Goal: Task Accomplishment & Management: Manage account settings

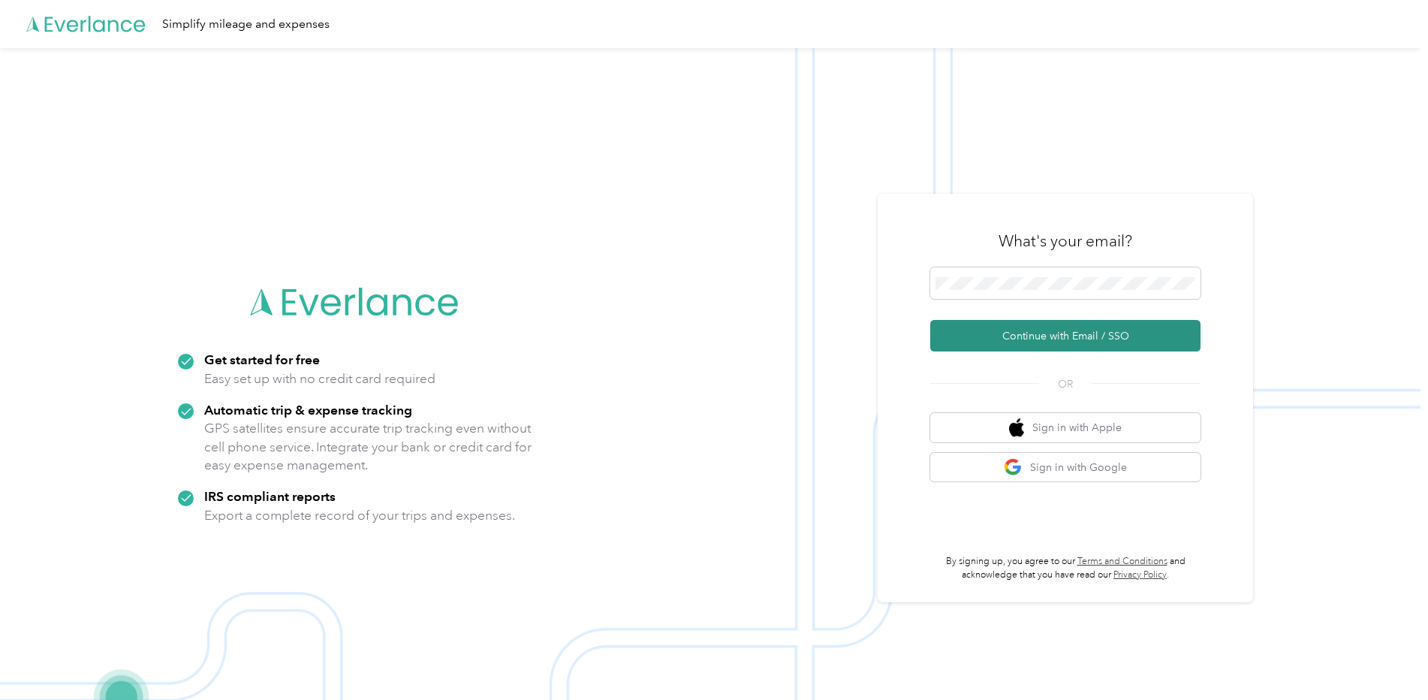
click at [1023, 334] on button "Continue with Email / SSO" at bounding box center [1065, 336] width 270 height 32
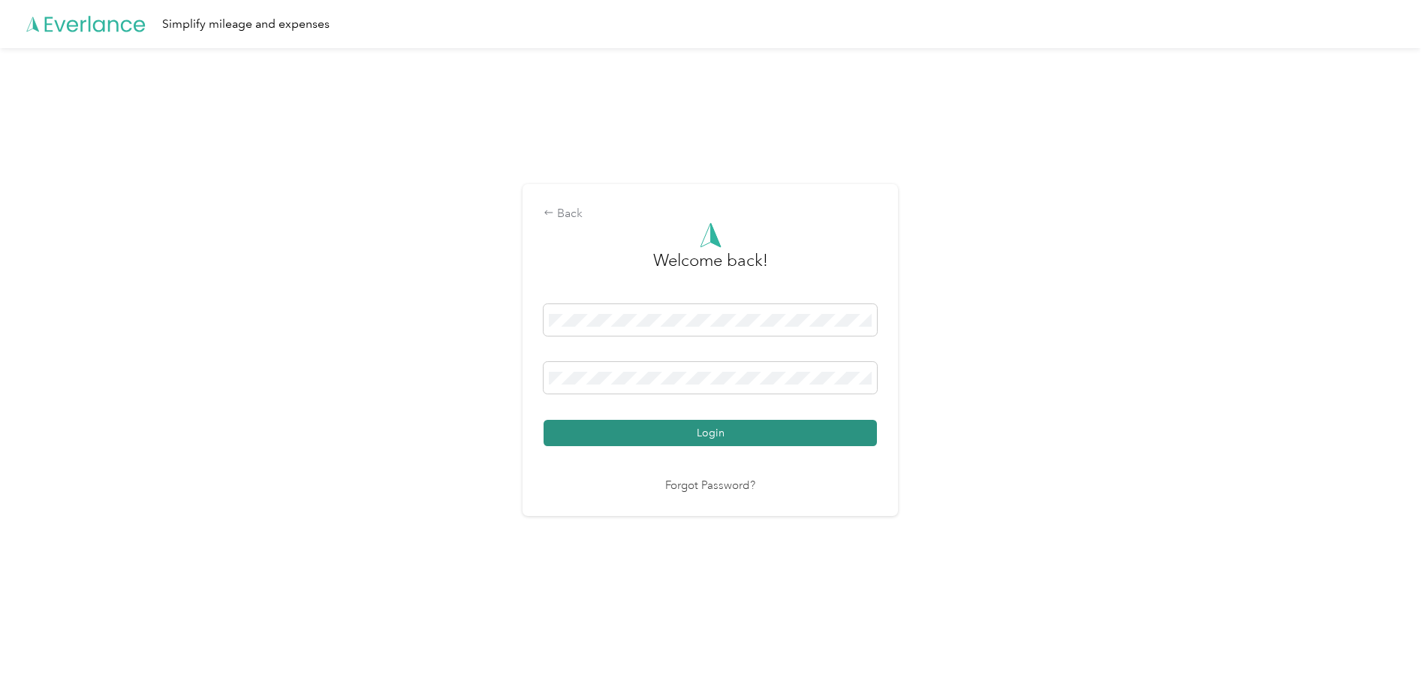
click at [709, 433] on button "Login" at bounding box center [710, 433] width 333 height 26
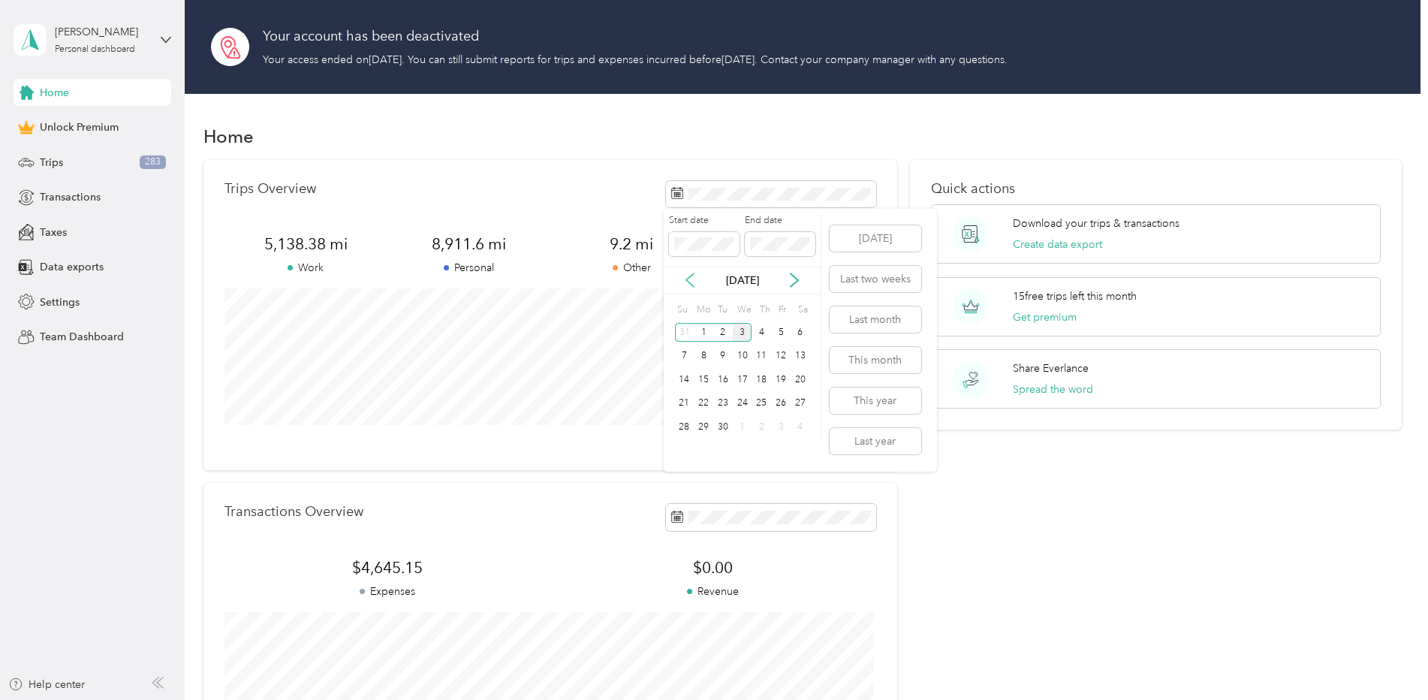
click at [689, 280] on icon at bounding box center [690, 280] width 15 height 15
click at [617, 445] on div "View all trips" at bounding box center [551, 441] width 652 height 16
click at [852, 317] on button "Last month" at bounding box center [876, 319] width 92 height 26
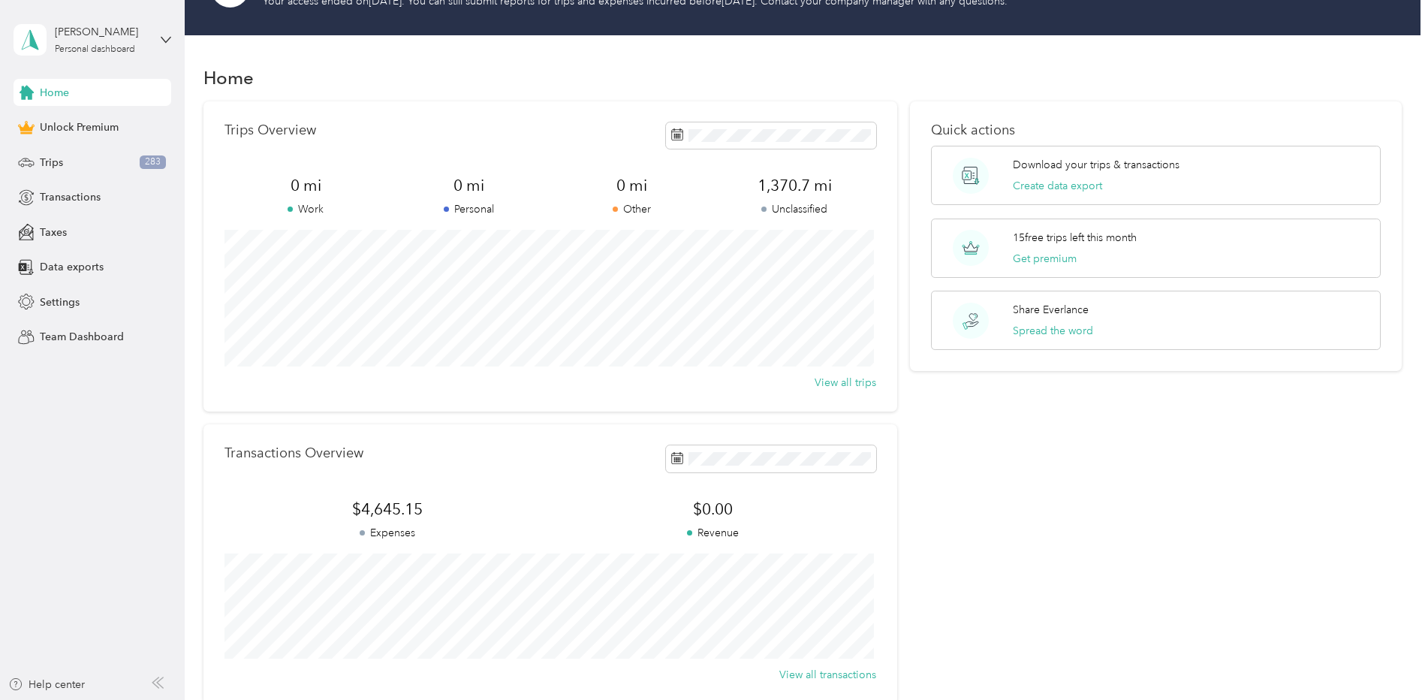
scroll to position [217, 0]
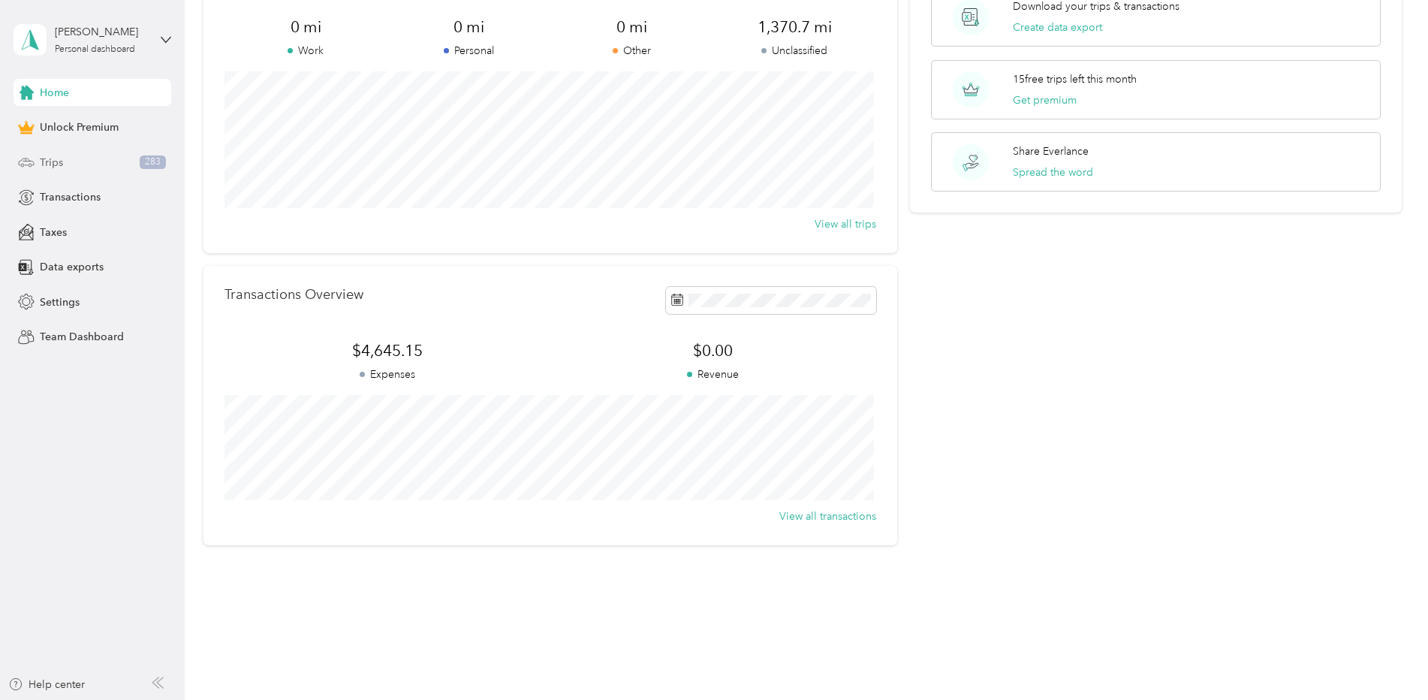
click at [46, 159] on span "Trips" at bounding box center [51, 163] width 23 height 16
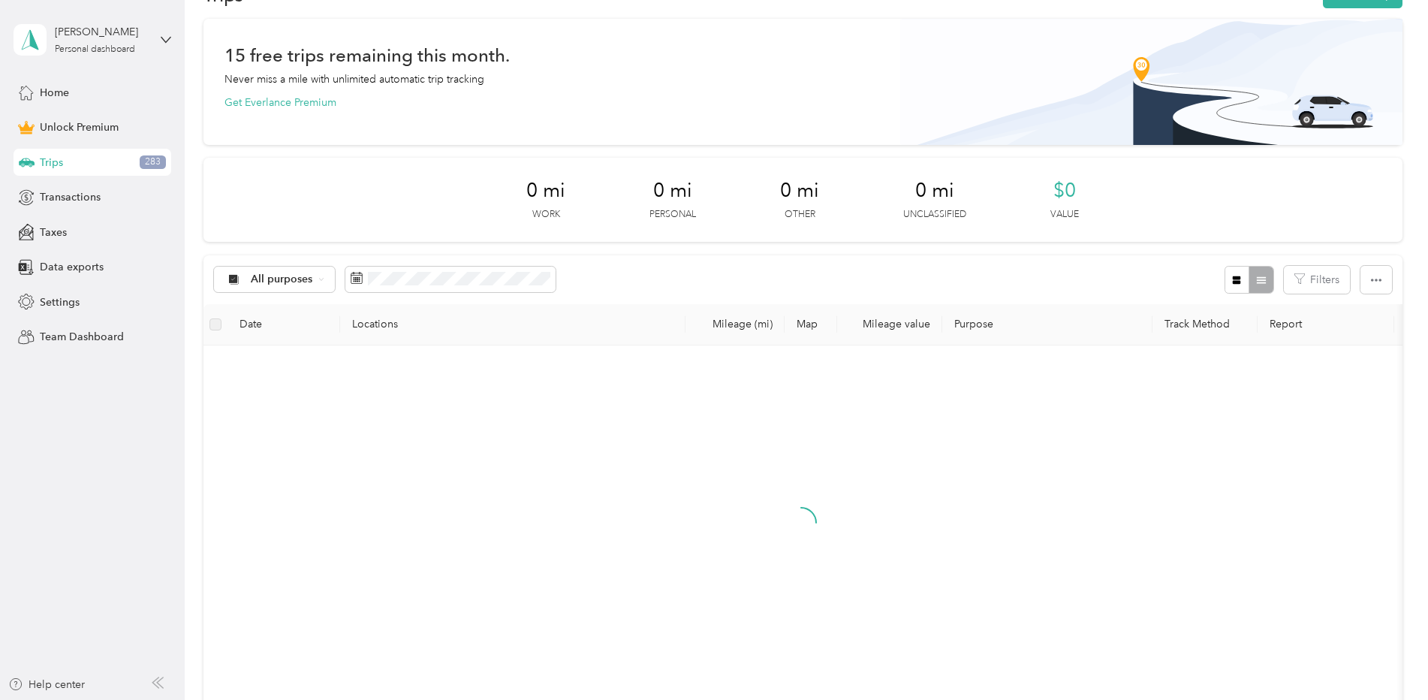
scroll to position [217, 0]
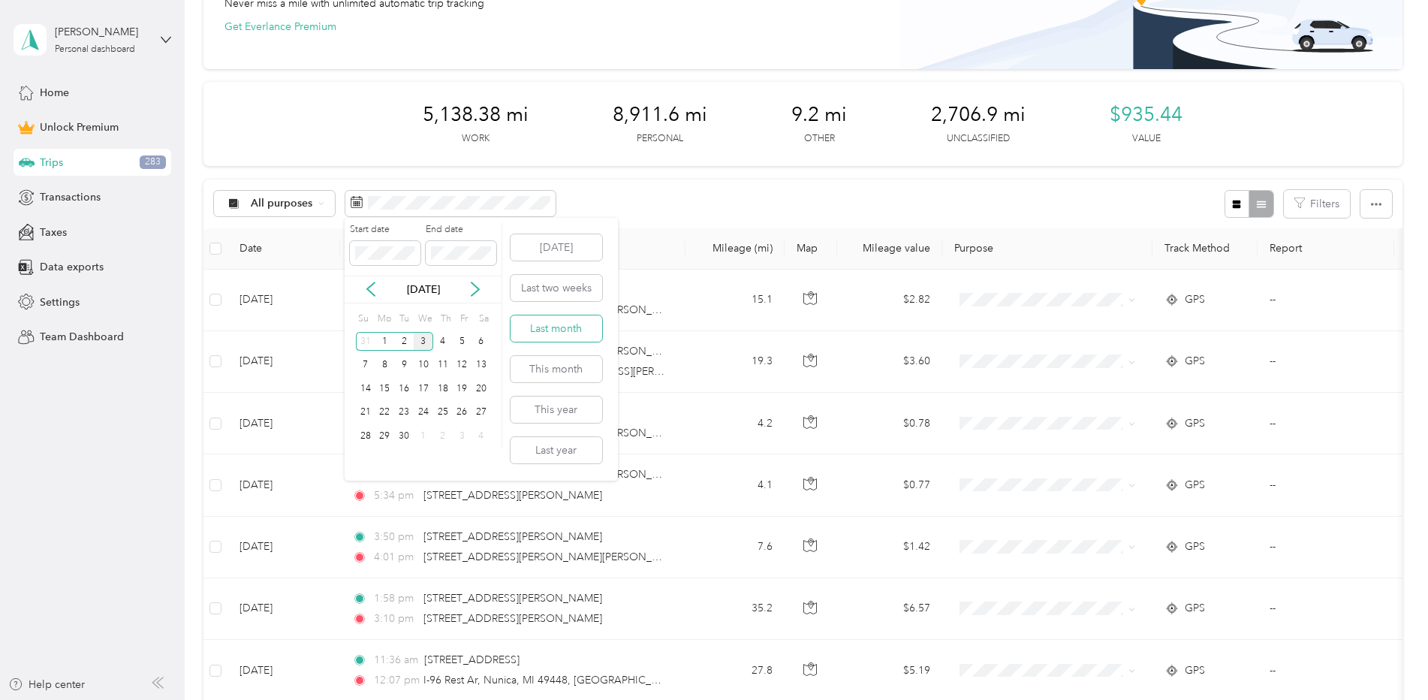
click at [546, 329] on button "Last month" at bounding box center [557, 328] width 92 height 26
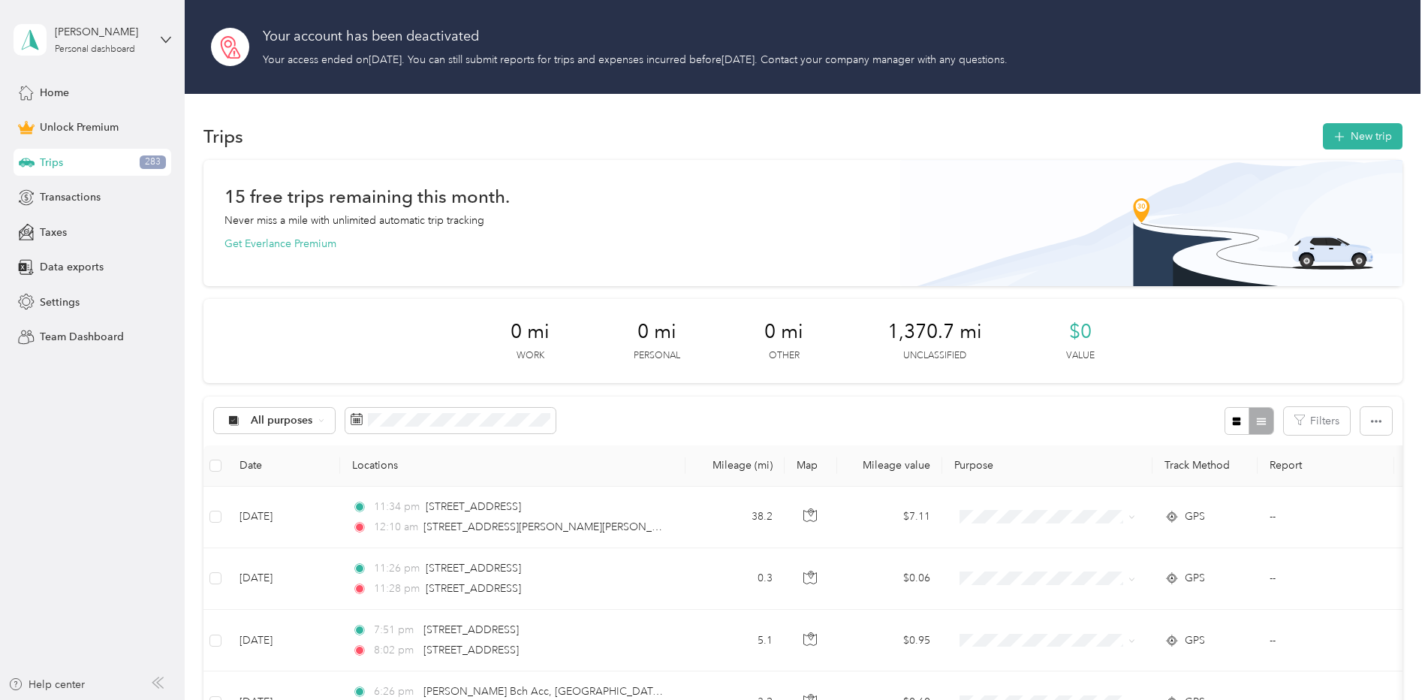
click at [49, 162] on span "Trips" at bounding box center [51, 163] width 23 height 16
click at [54, 156] on span "Trips" at bounding box center [51, 163] width 23 height 16
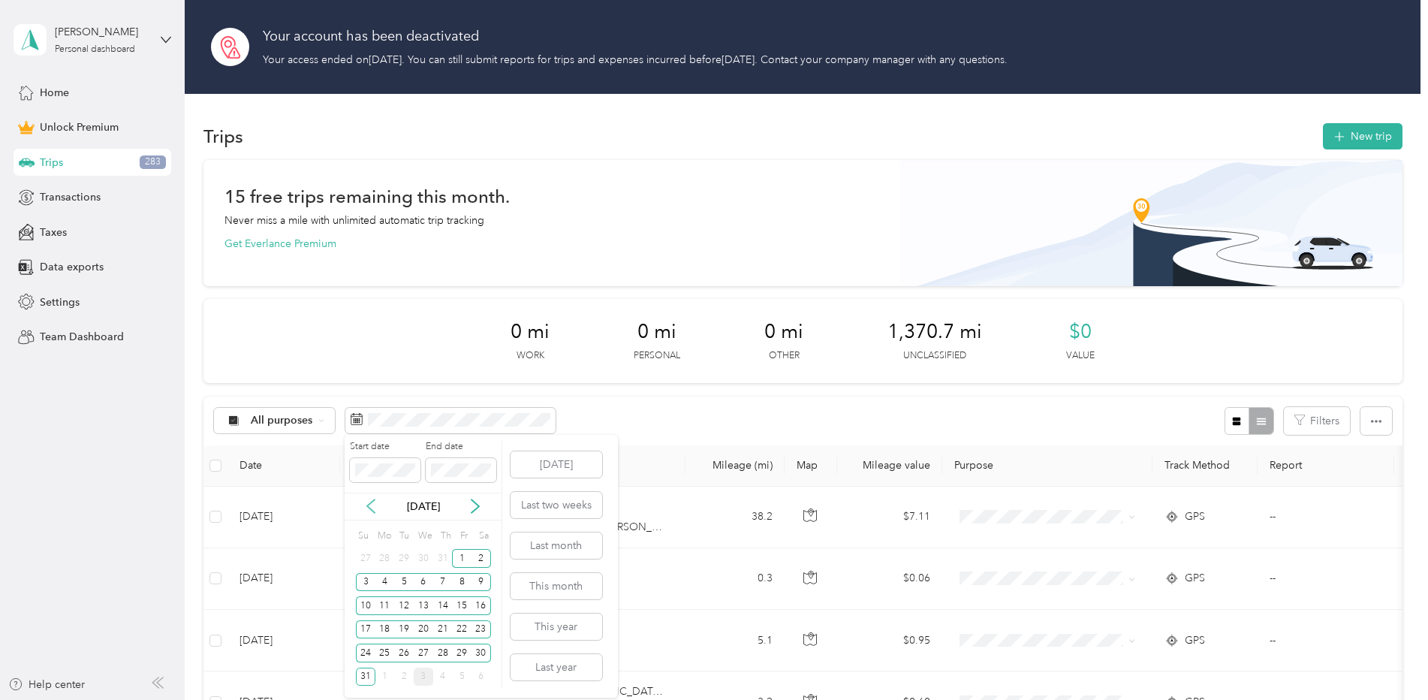
click at [369, 503] on icon at bounding box center [370, 506] width 15 height 15
click at [462, 493] on div "[DATE]" at bounding box center [423, 507] width 157 height 28
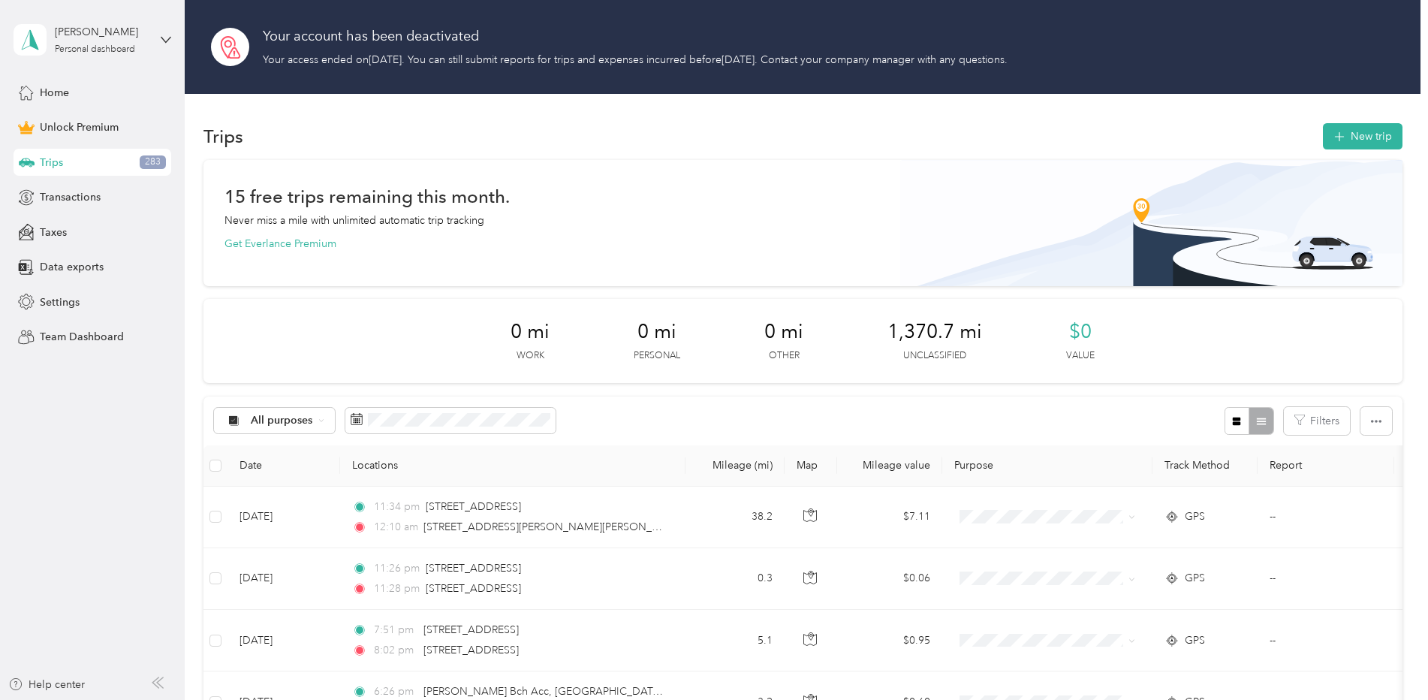
click at [610, 410] on div "All purposes Filters" at bounding box center [803, 421] width 1199 height 49
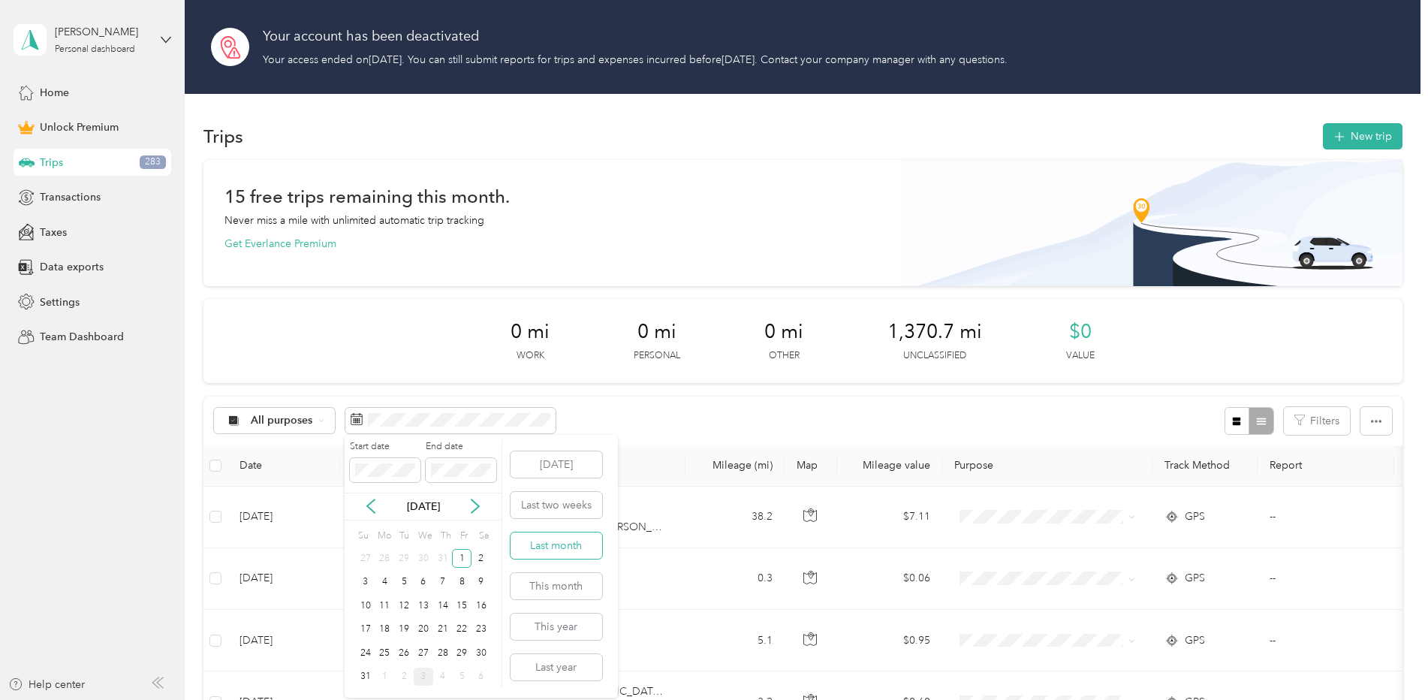
click at [555, 544] on button "Last month" at bounding box center [557, 545] width 92 height 26
click at [548, 547] on button "Last month" at bounding box center [557, 545] width 92 height 26
click at [369, 504] on icon at bounding box center [370, 506] width 15 height 15
click at [403, 562] on div "1" at bounding box center [404, 558] width 20 height 19
click at [440, 652] on div "31" at bounding box center [443, 653] width 20 height 19
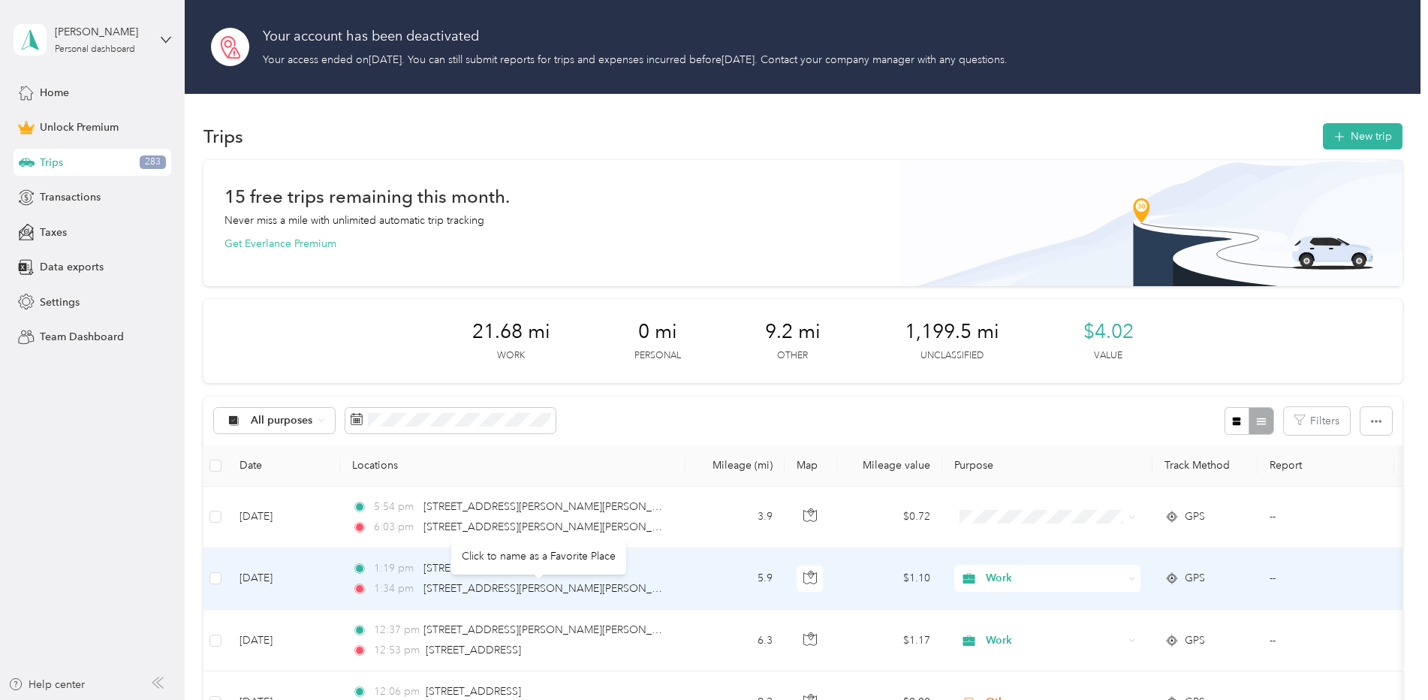
click at [522, 581] on div "[STREET_ADDRESS][PERSON_NAME][PERSON_NAME]" at bounding box center [546, 589] width 244 height 17
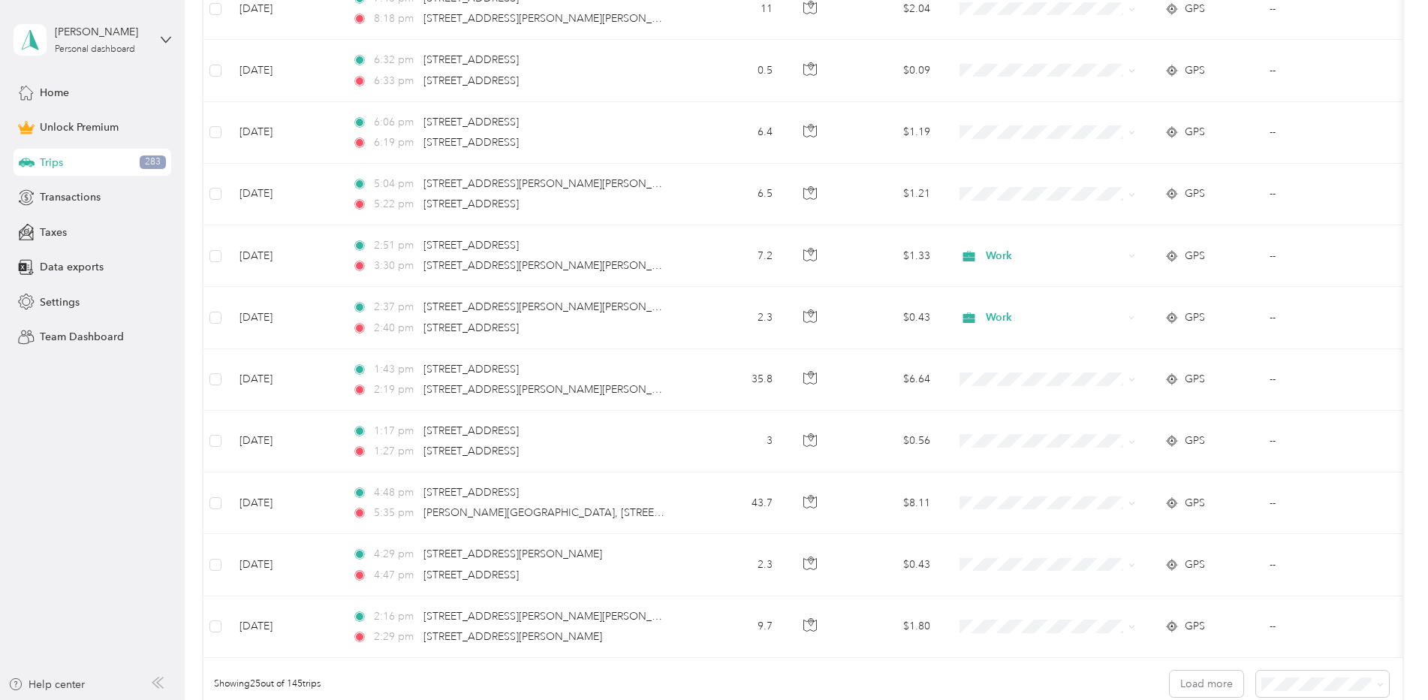
scroll to position [1602, 0]
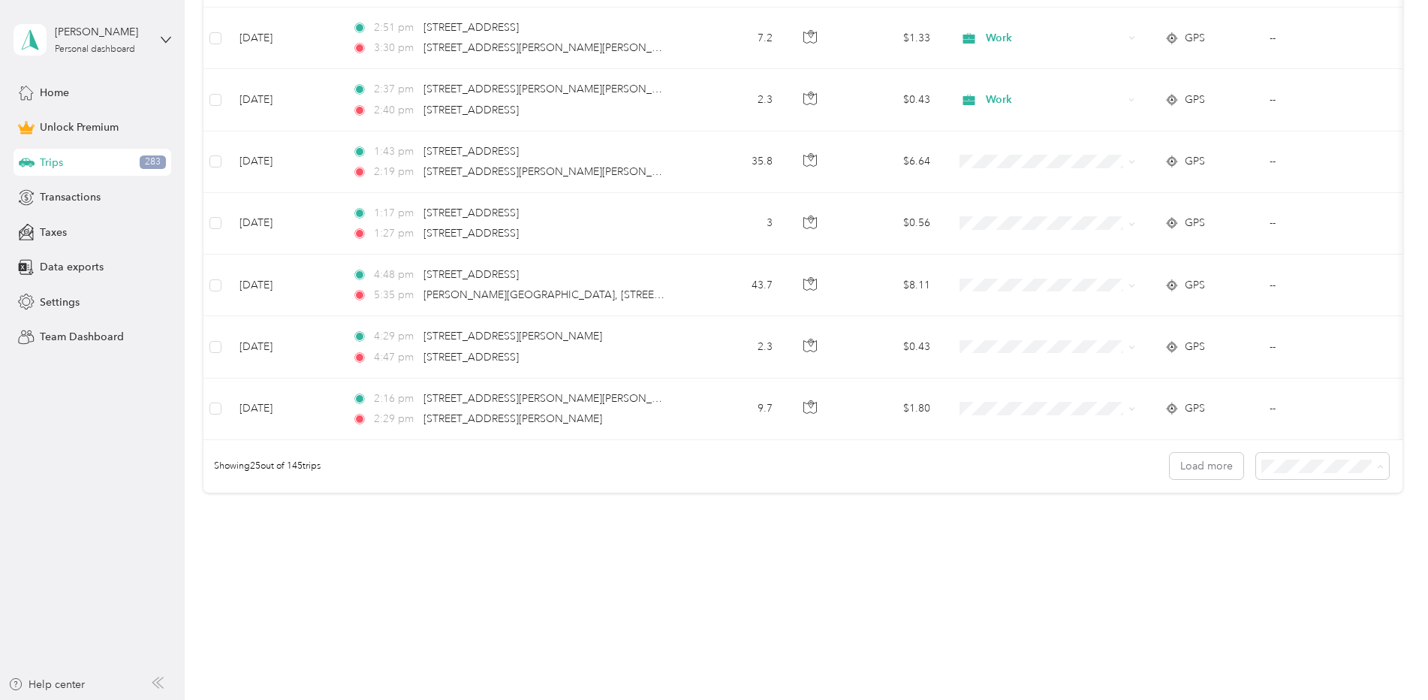
click at [1290, 539] on div "100 per load" at bounding box center [1319, 546] width 112 height 16
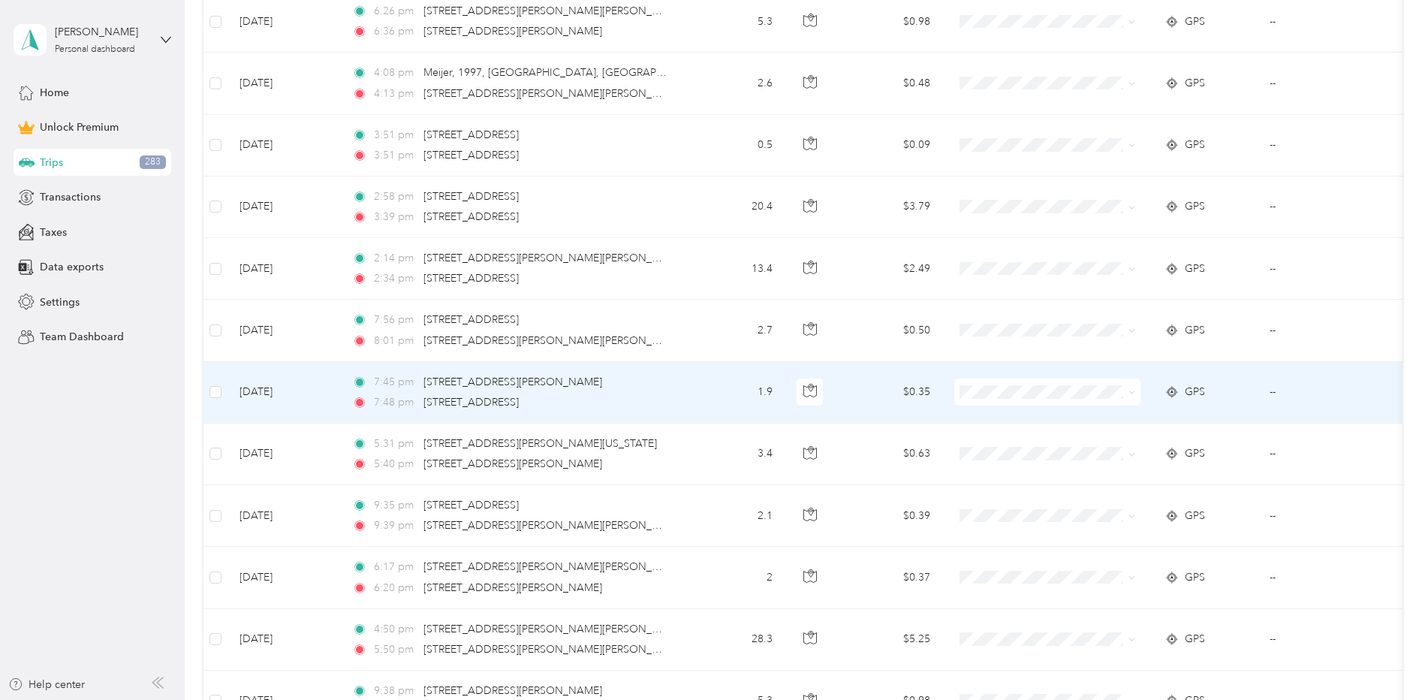
scroll to position [6235, 0]
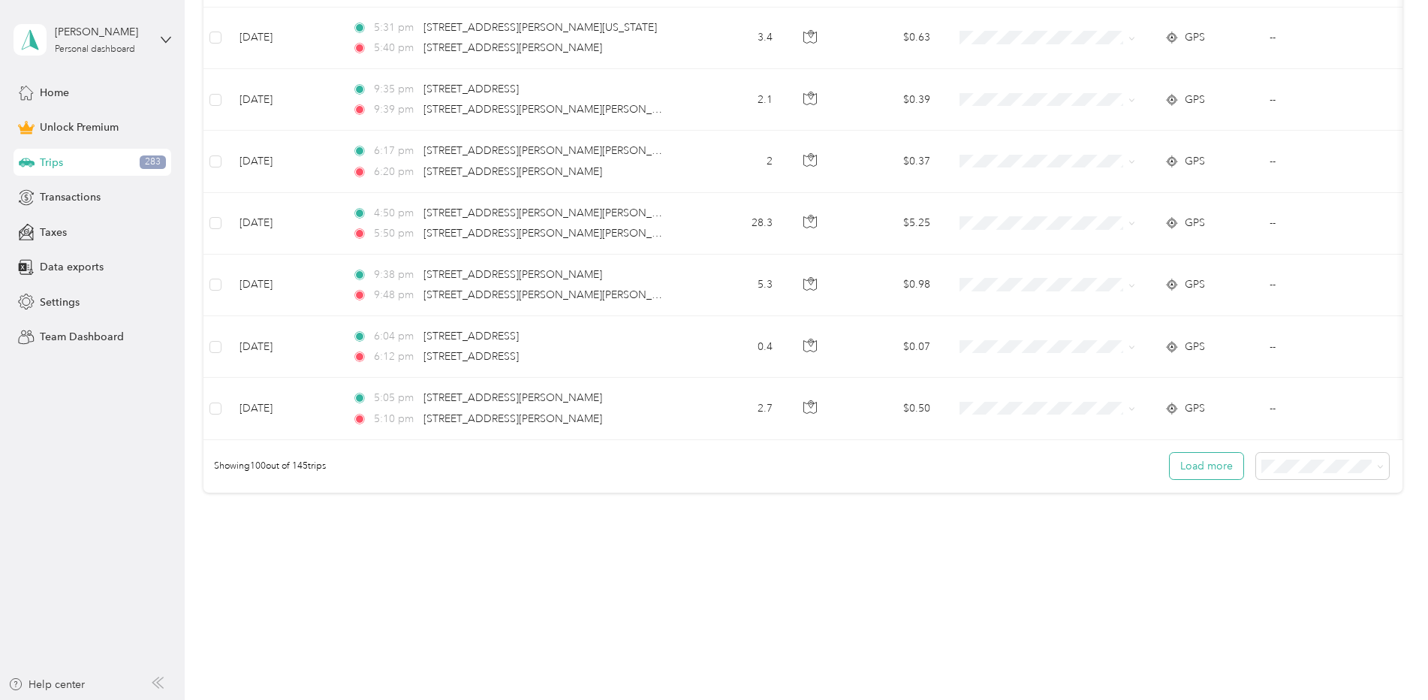
click at [1200, 463] on button "Load more" at bounding box center [1207, 466] width 74 height 26
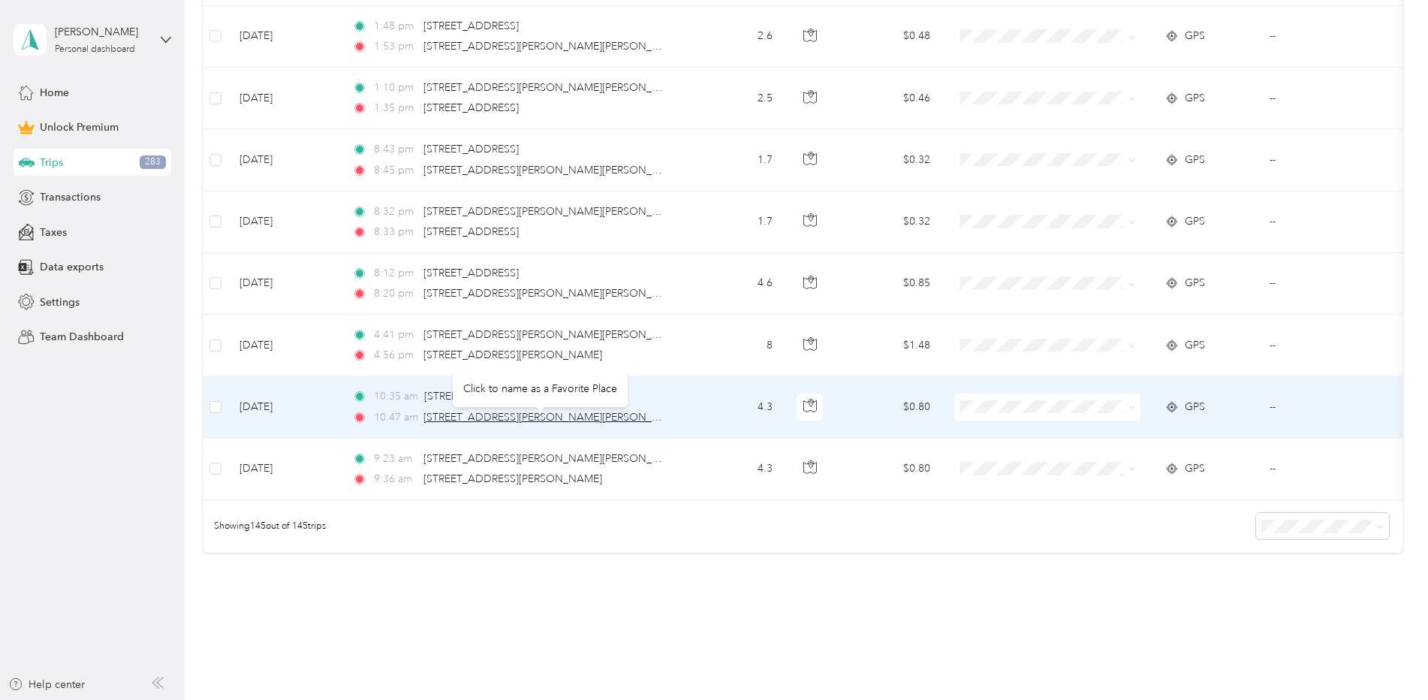
scroll to position [8939, 0]
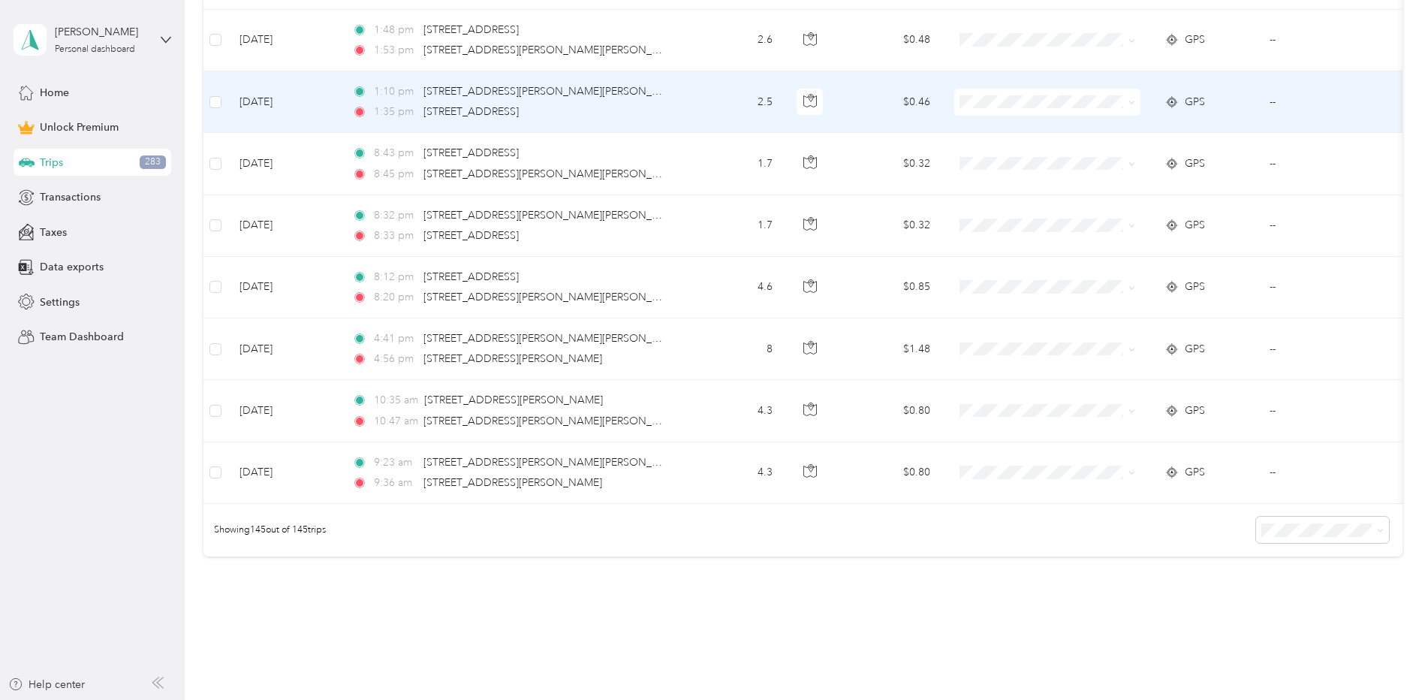
click at [427, 103] on div "1:10 pm [STREET_ADDRESS][PERSON_NAME][PERSON_NAME] 1:35 pm [STREET_ADDRESS]" at bounding box center [509, 101] width 315 height 37
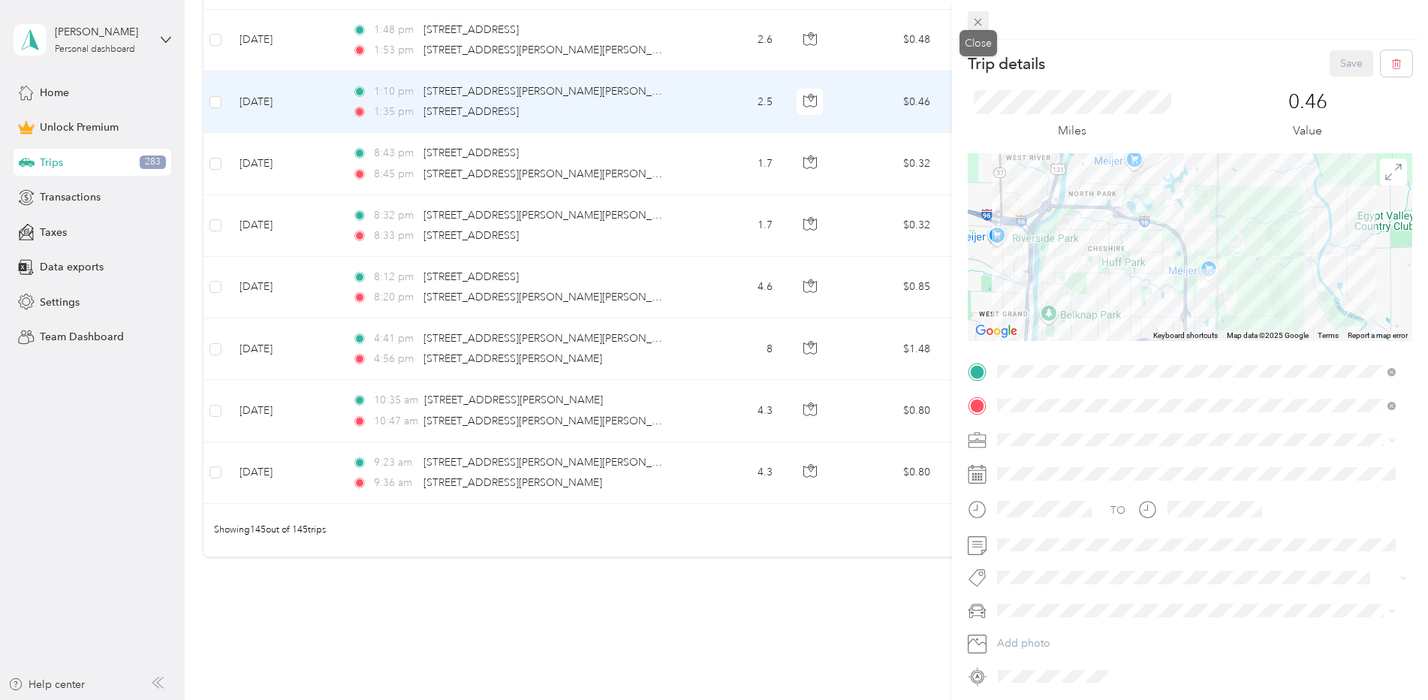
click at [980, 19] on icon at bounding box center [978, 22] width 13 height 13
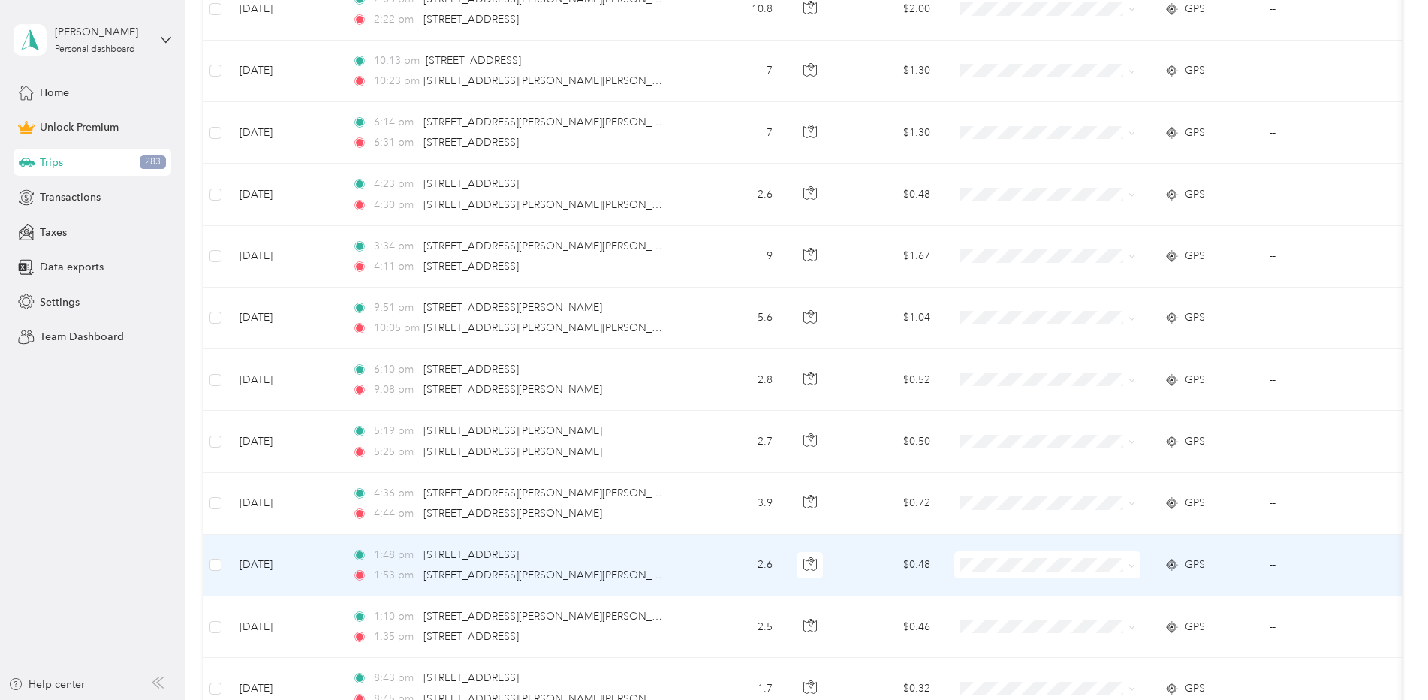
scroll to position [8414, 0]
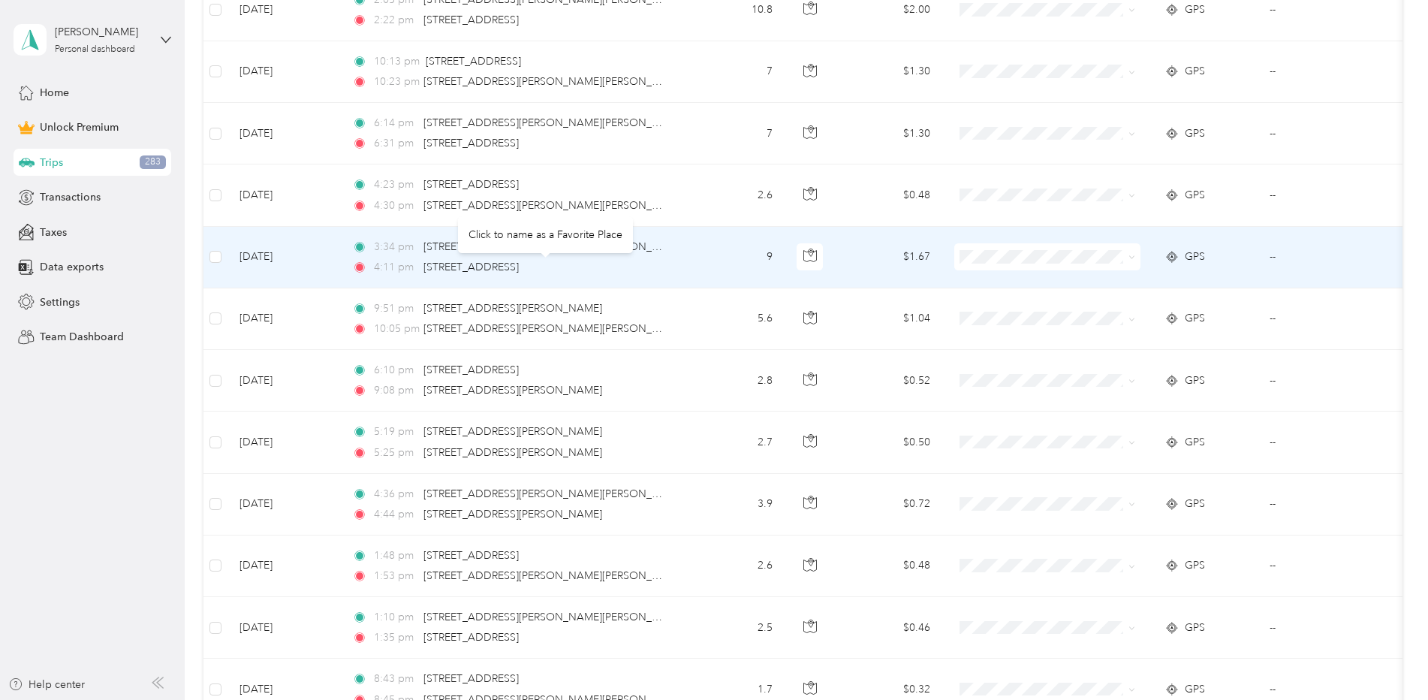
click at [519, 259] on div "[STREET_ADDRESS]" at bounding box center [471, 267] width 95 height 17
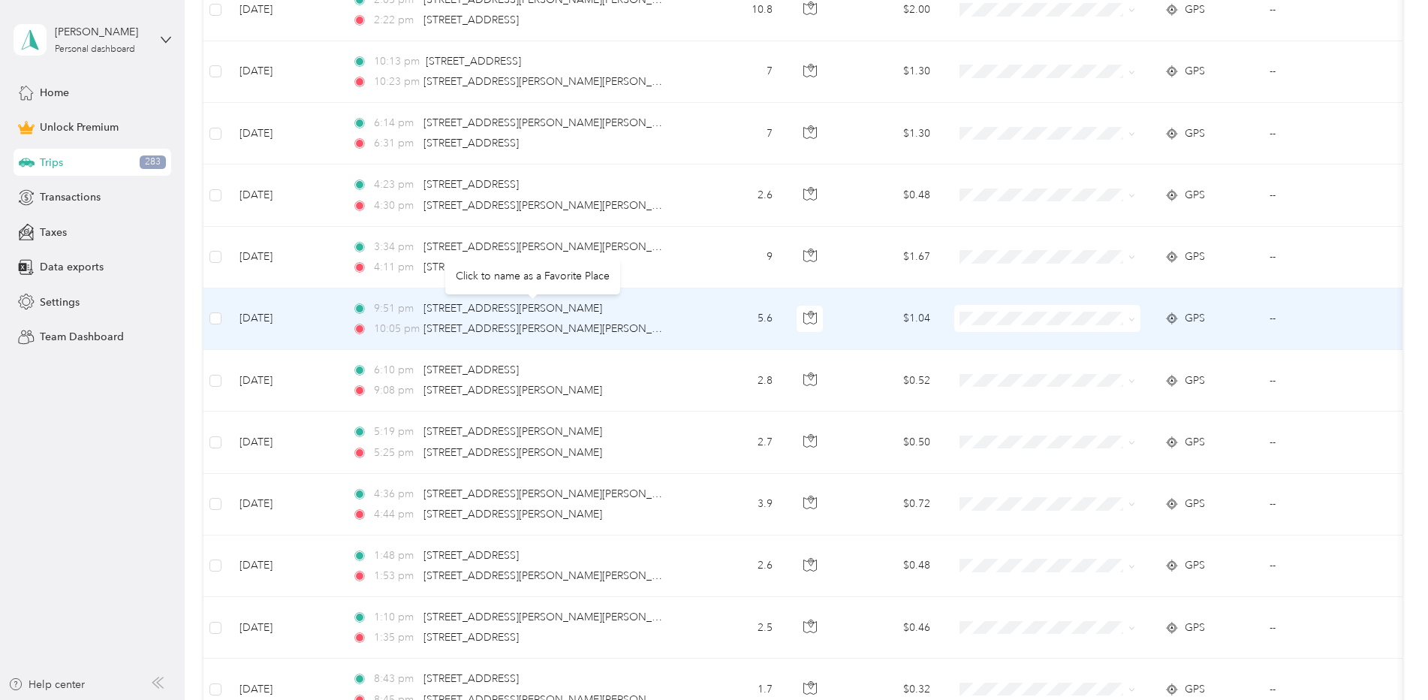
click at [530, 258] on div "Click to name as a Favorite Place" at bounding box center [532, 276] width 175 height 37
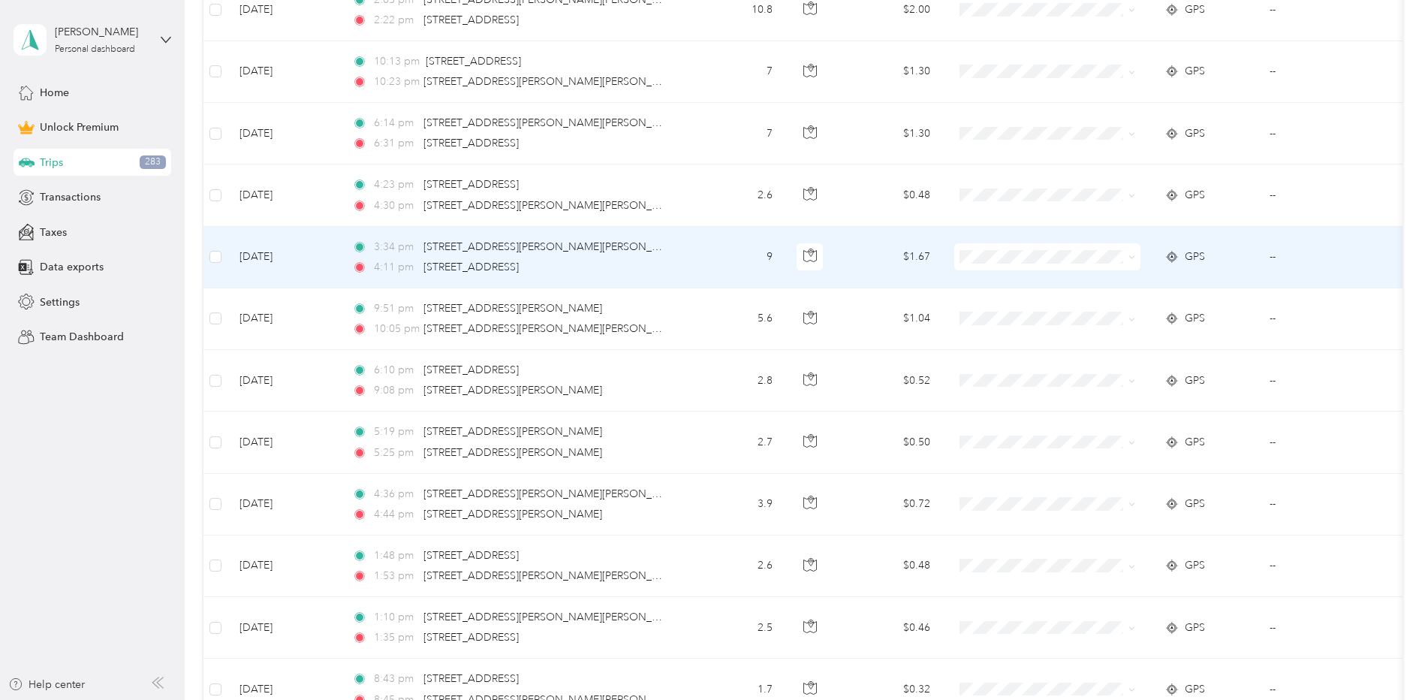
click at [316, 260] on td "[DATE]" at bounding box center [284, 258] width 113 height 62
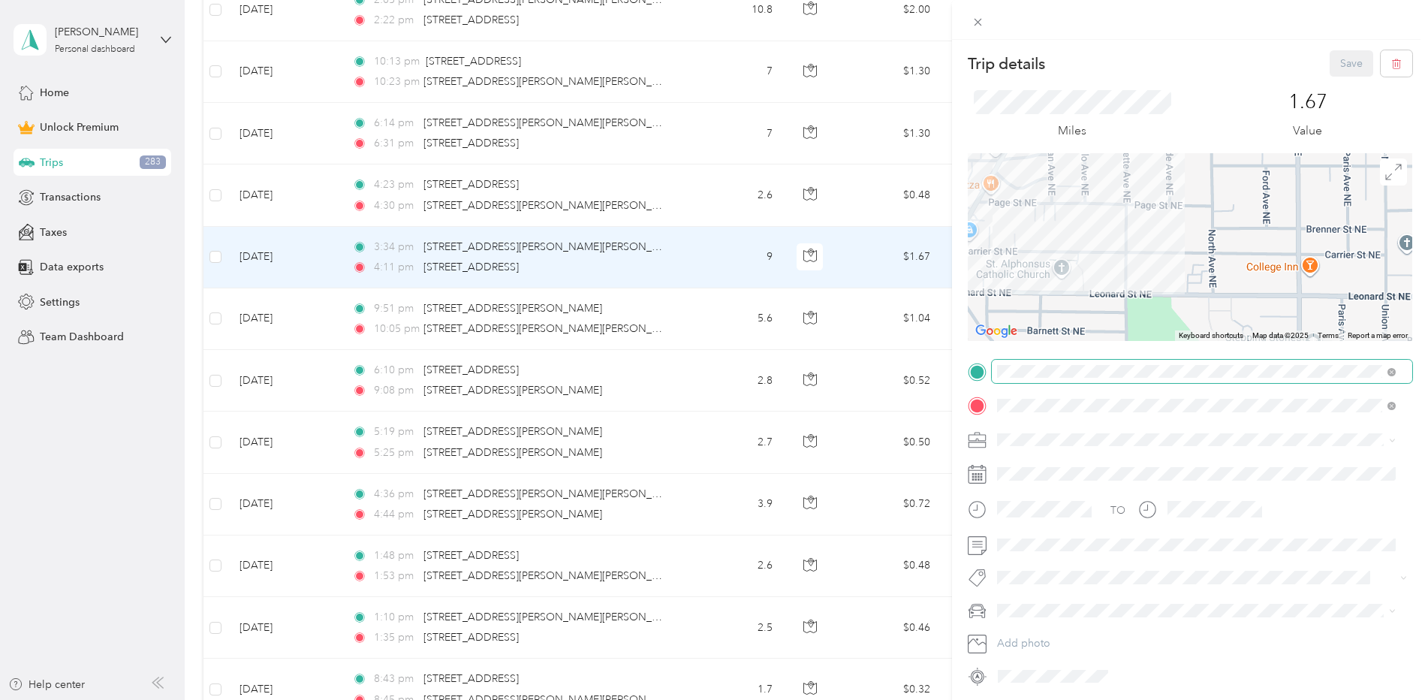
click at [1176, 368] on div "Trip details Save This trip cannot be edited because it is either under review,…" at bounding box center [1190, 369] width 445 height 638
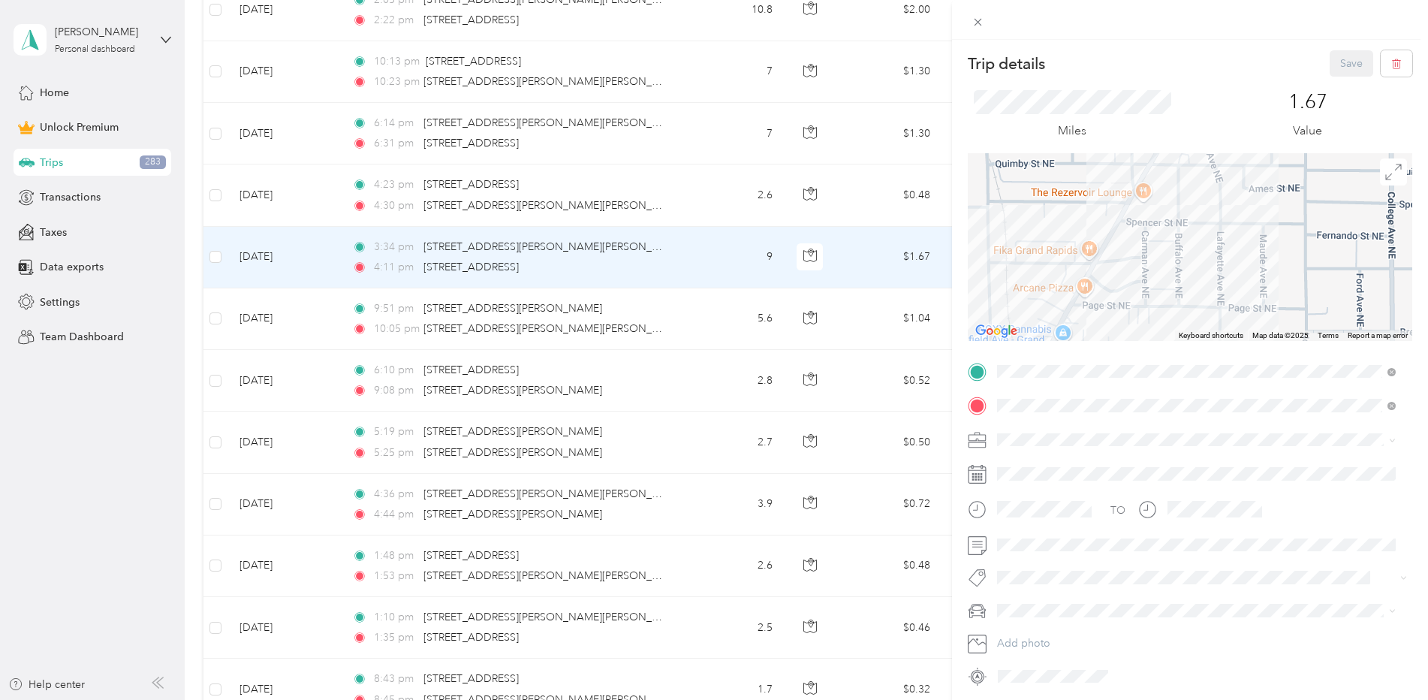
drag, startPoint x: 1099, startPoint y: 284, endPoint x: 1166, endPoint y: 303, distance: 70.4
click at [1166, 303] on div at bounding box center [1190, 247] width 445 height 188
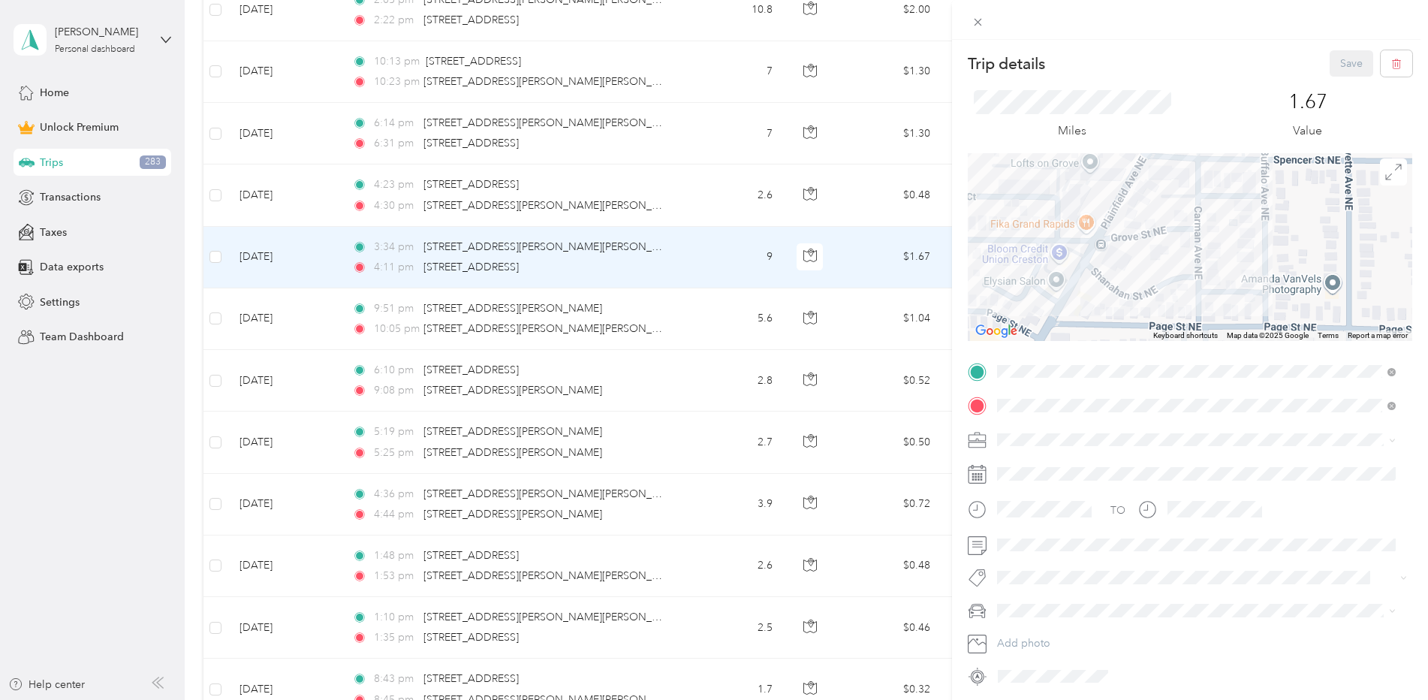
drag, startPoint x: 1093, startPoint y: 287, endPoint x: 1089, endPoint y: 348, distance: 60.9
click at [1098, 338] on div at bounding box center [1190, 247] width 445 height 188
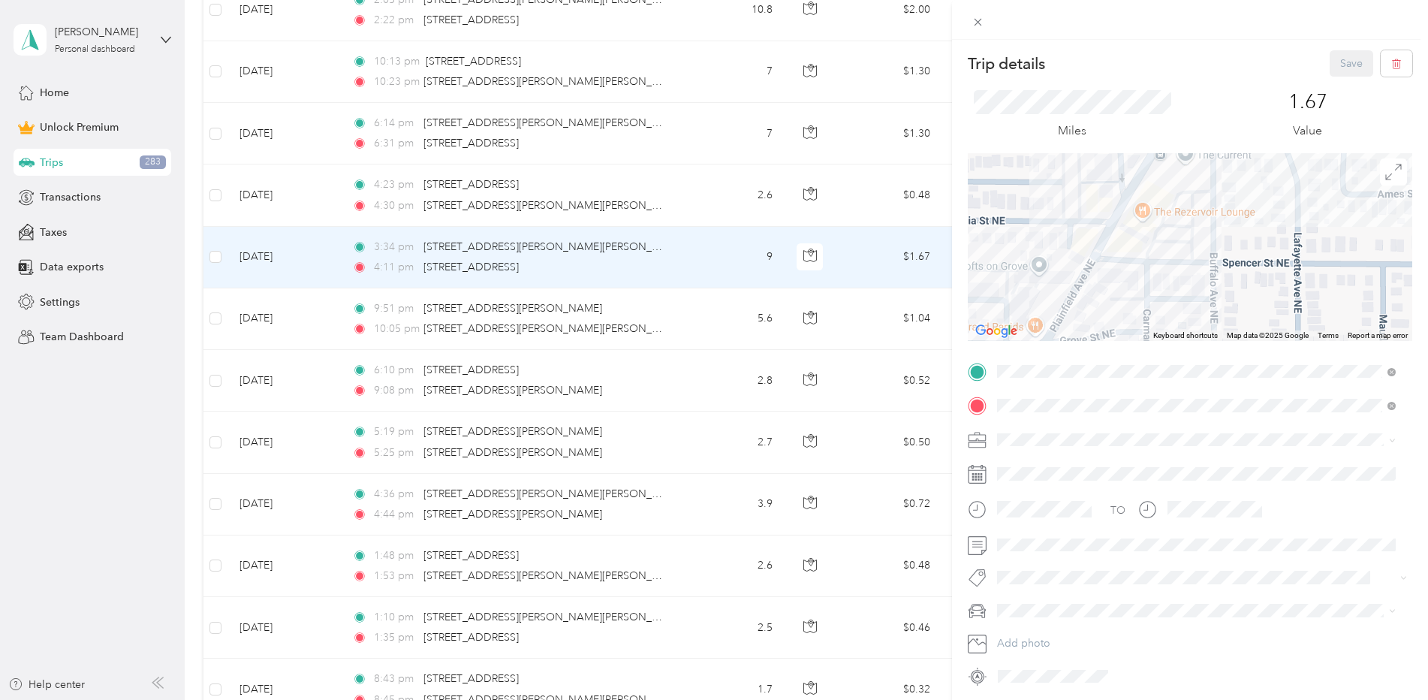
drag, startPoint x: 1156, startPoint y: 266, endPoint x: 1125, endPoint y: 344, distance: 84.0
click at [1131, 328] on div at bounding box center [1190, 247] width 445 height 188
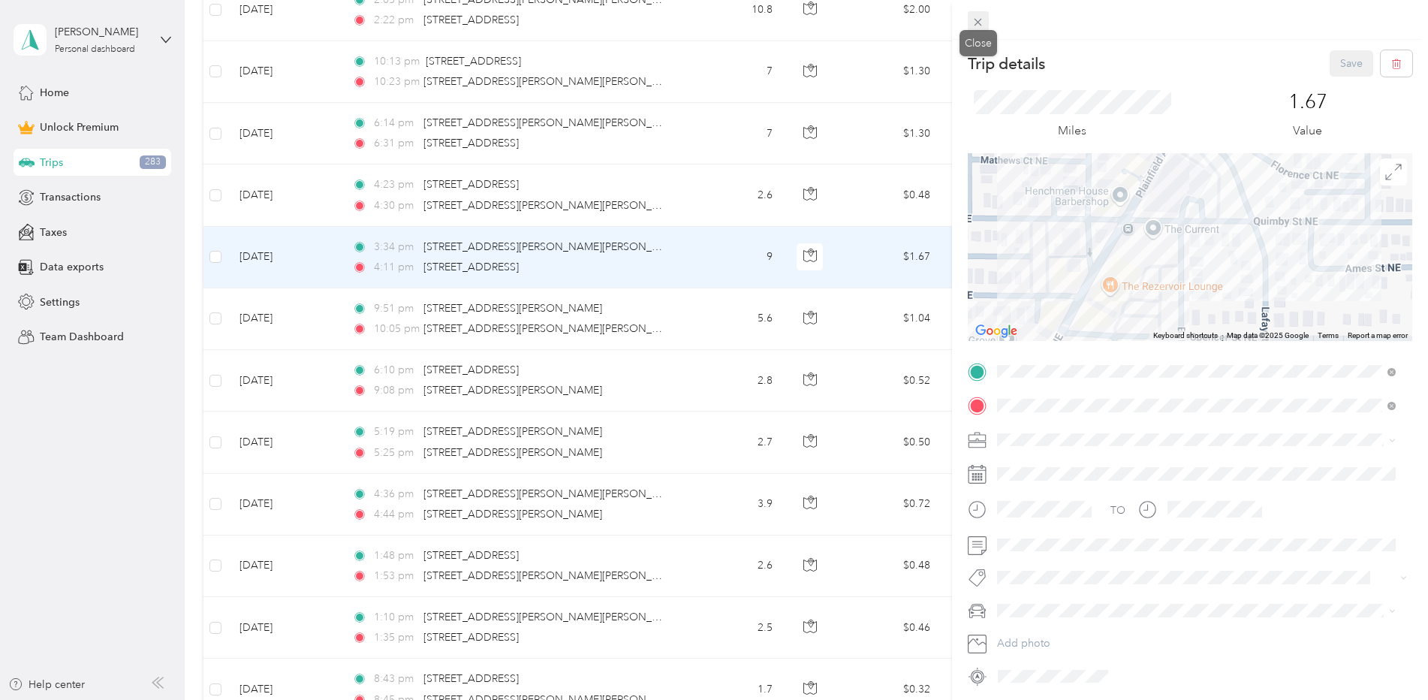
click at [976, 20] on icon at bounding box center [978, 22] width 13 height 13
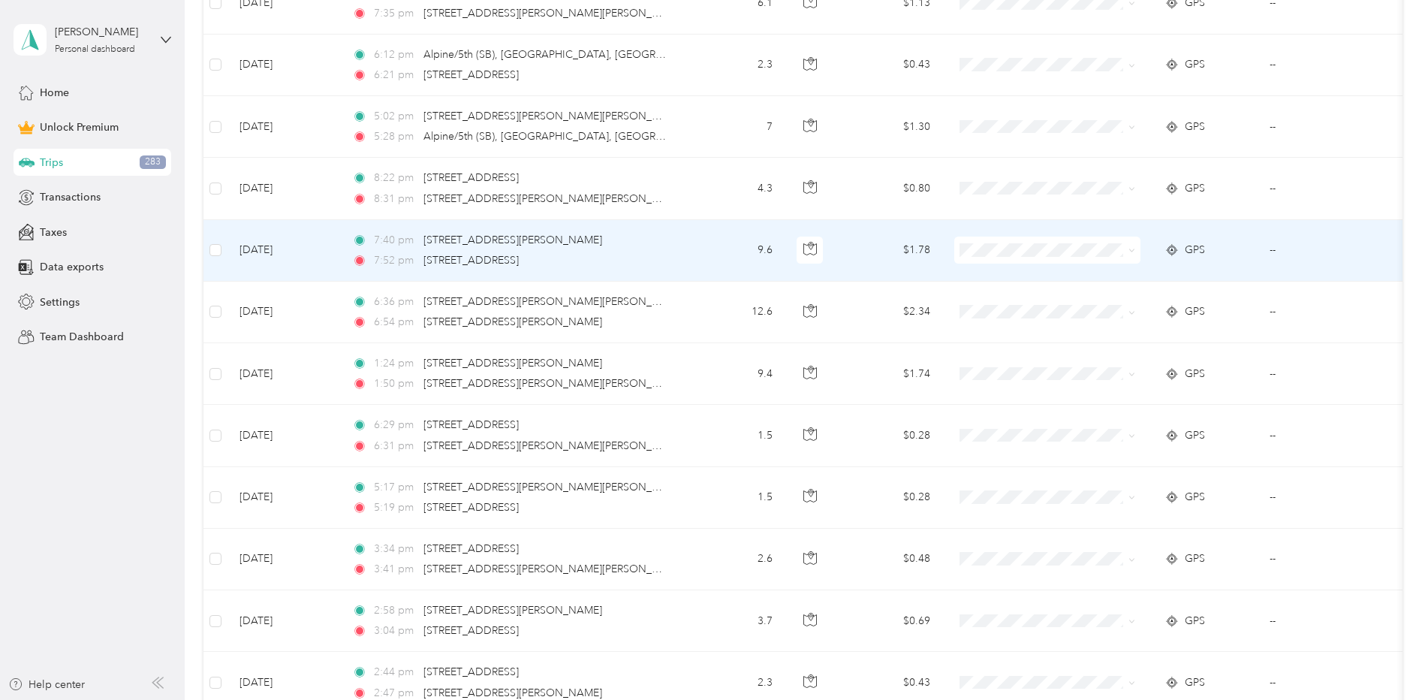
scroll to position [6911, 0]
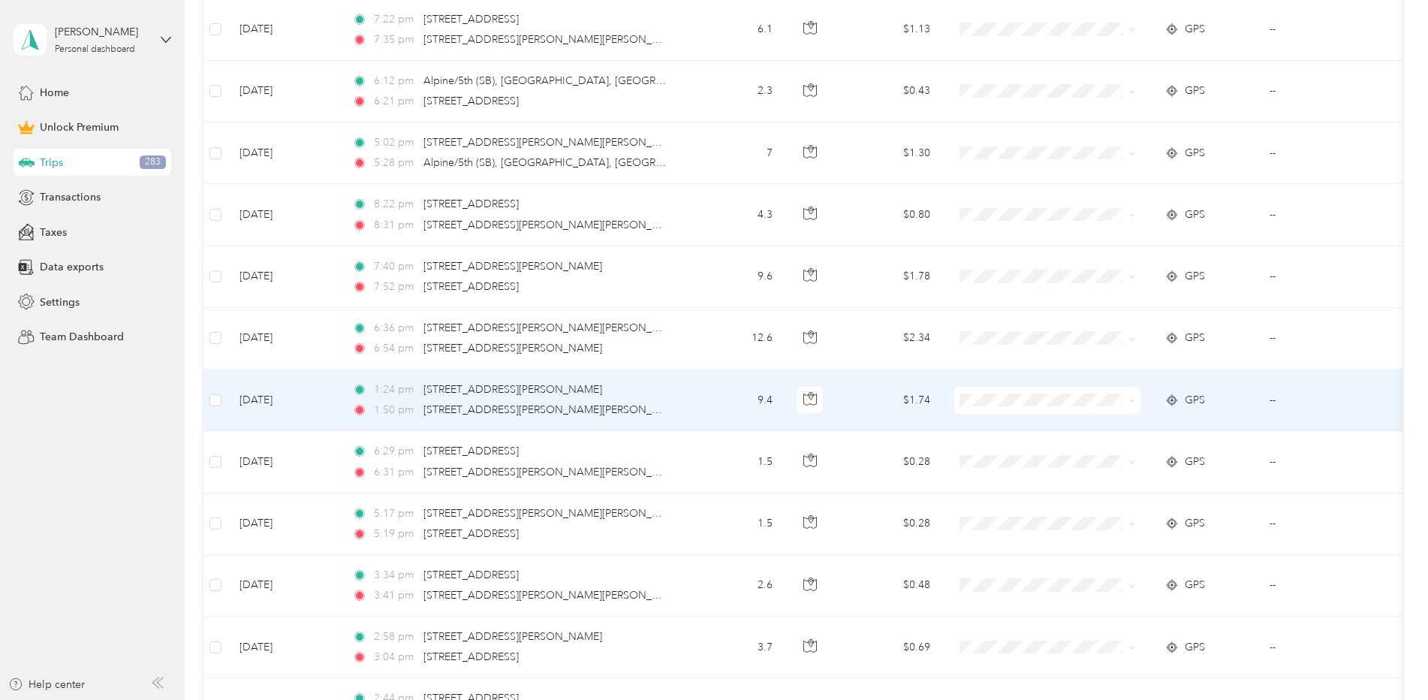
click at [313, 400] on td "[DATE]" at bounding box center [284, 400] width 113 height 62
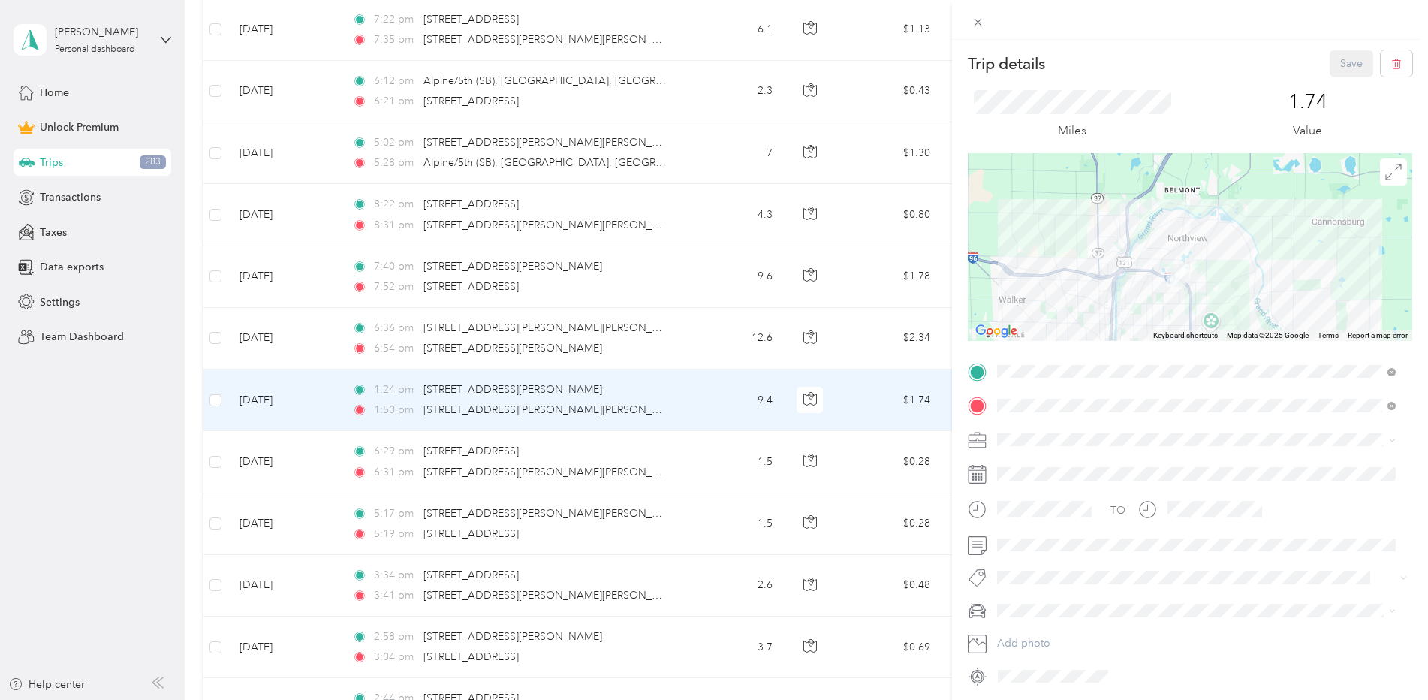
click at [1172, 273] on img at bounding box center [1176, 277] width 19 height 19
click at [1153, 250] on div at bounding box center [1190, 247] width 445 height 188
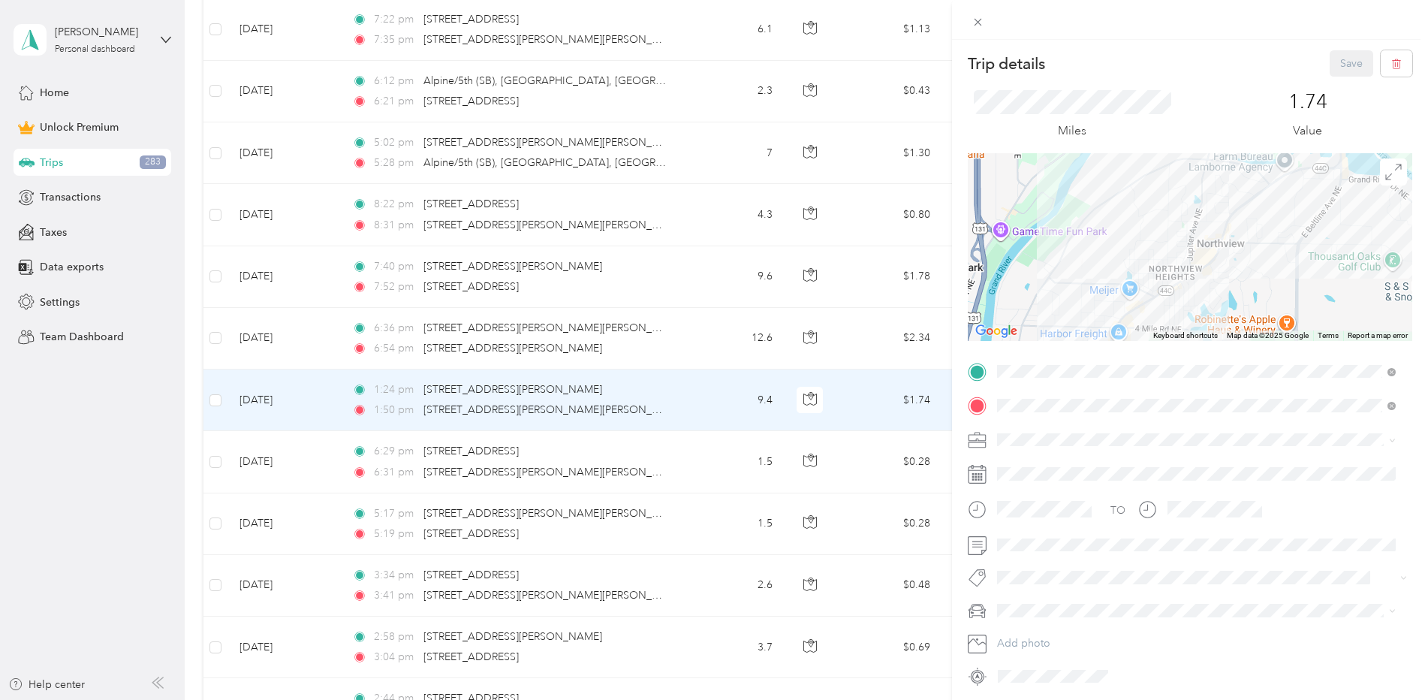
drag, startPoint x: 1250, startPoint y: 240, endPoint x: 1146, endPoint y: 324, distance: 134.1
click at [1147, 324] on div at bounding box center [1190, 247] width 445 height 188
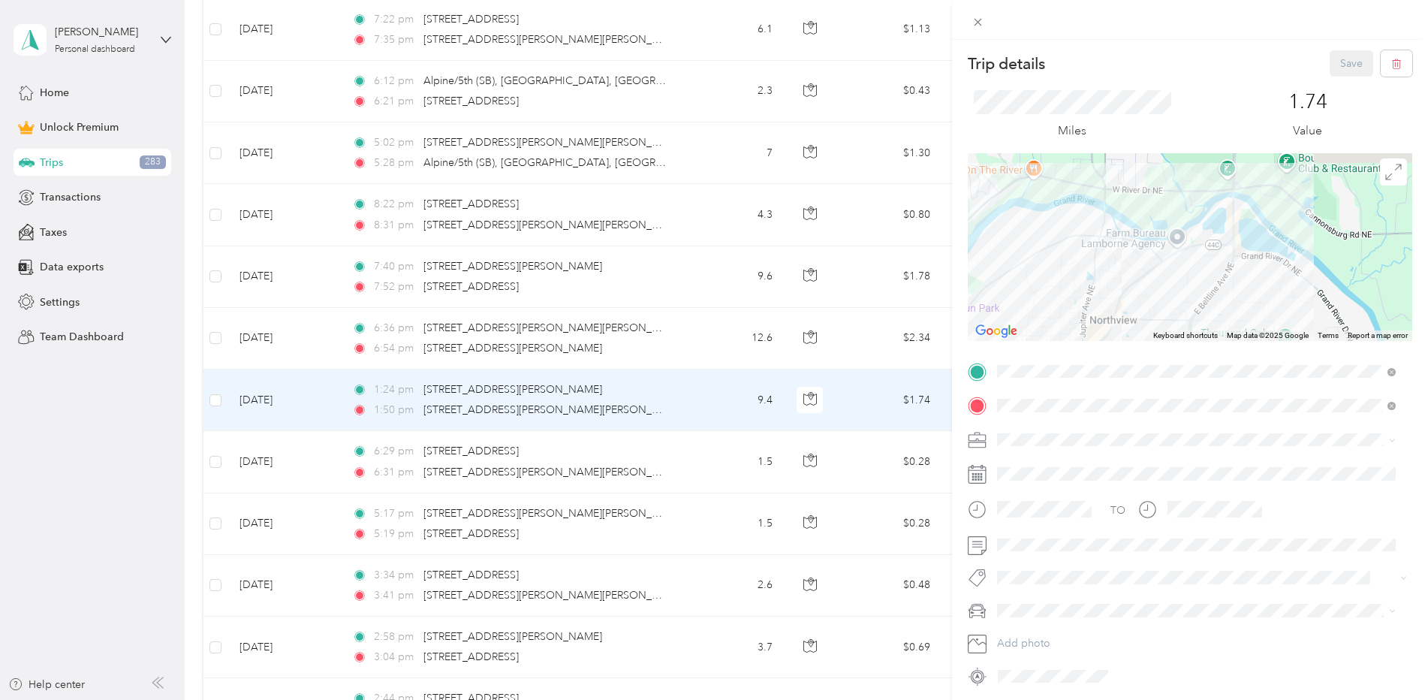
drag, startPoint x: 1225, startPoint y: 246, endPoint x: 1150, endPoint y: 288, distance: 85.7
click at [1151, 288] on div at bounding box center [1190, 247] width 445 height 188
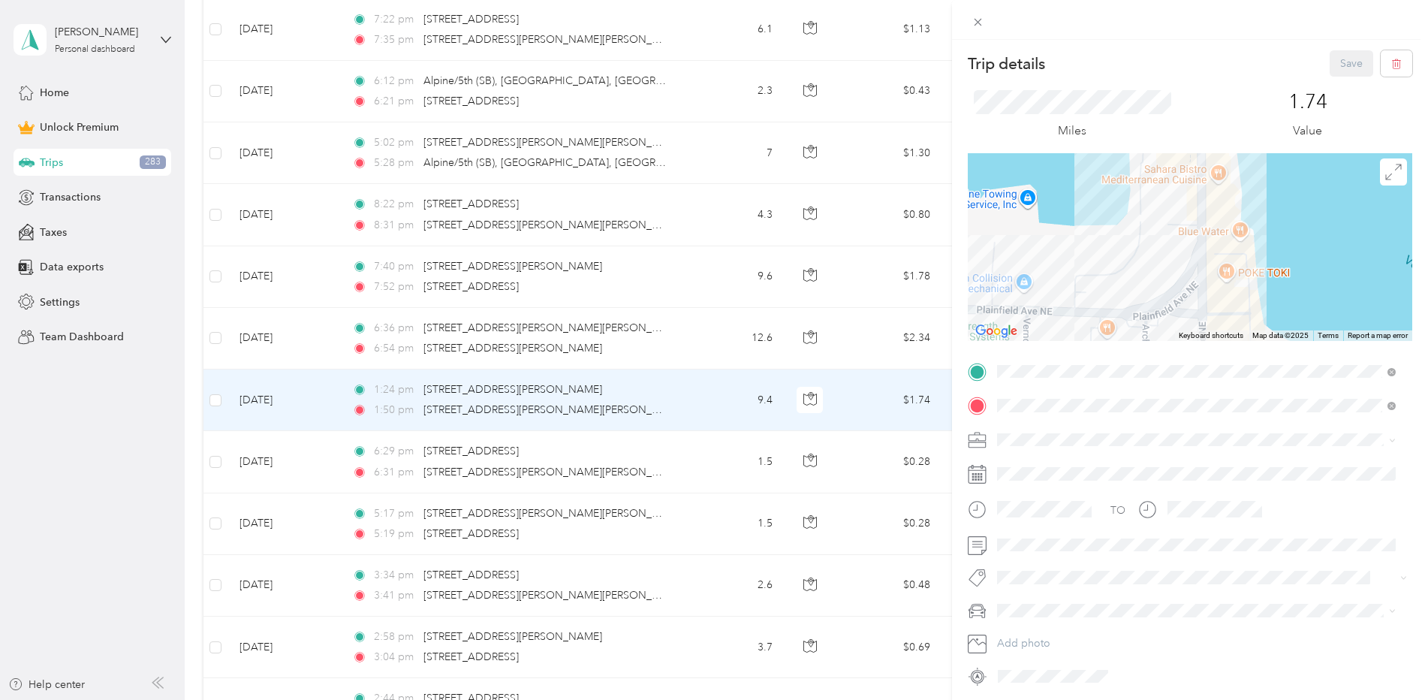
drag, startPoint x: 1193, startPoint y: 244, endPoint x: 1218, endPoint y: 251, distance: 26.4
click at [1218, 251] on div at bounding box center [1190, 247] width 445 height 188
click at [976, 22] on icon at bounding box center [978, 22] width 13 height 13
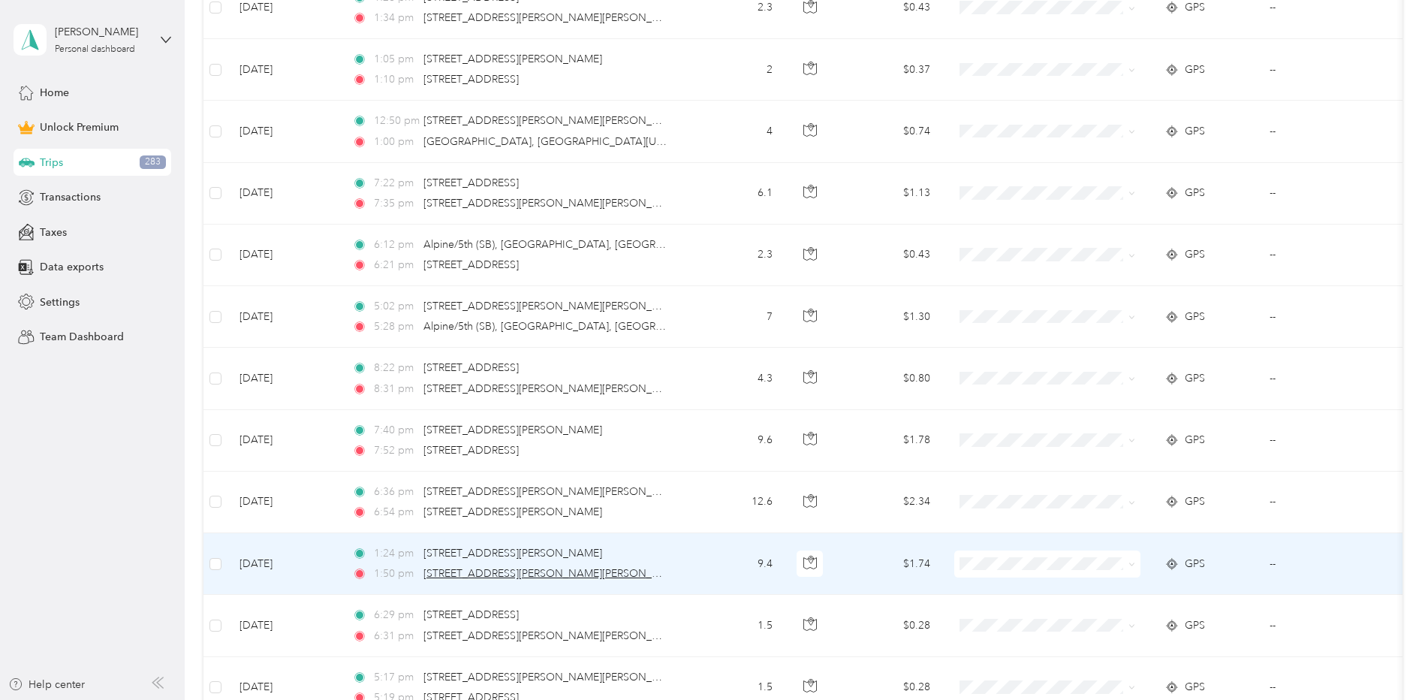
scroll to position [6611, 0]
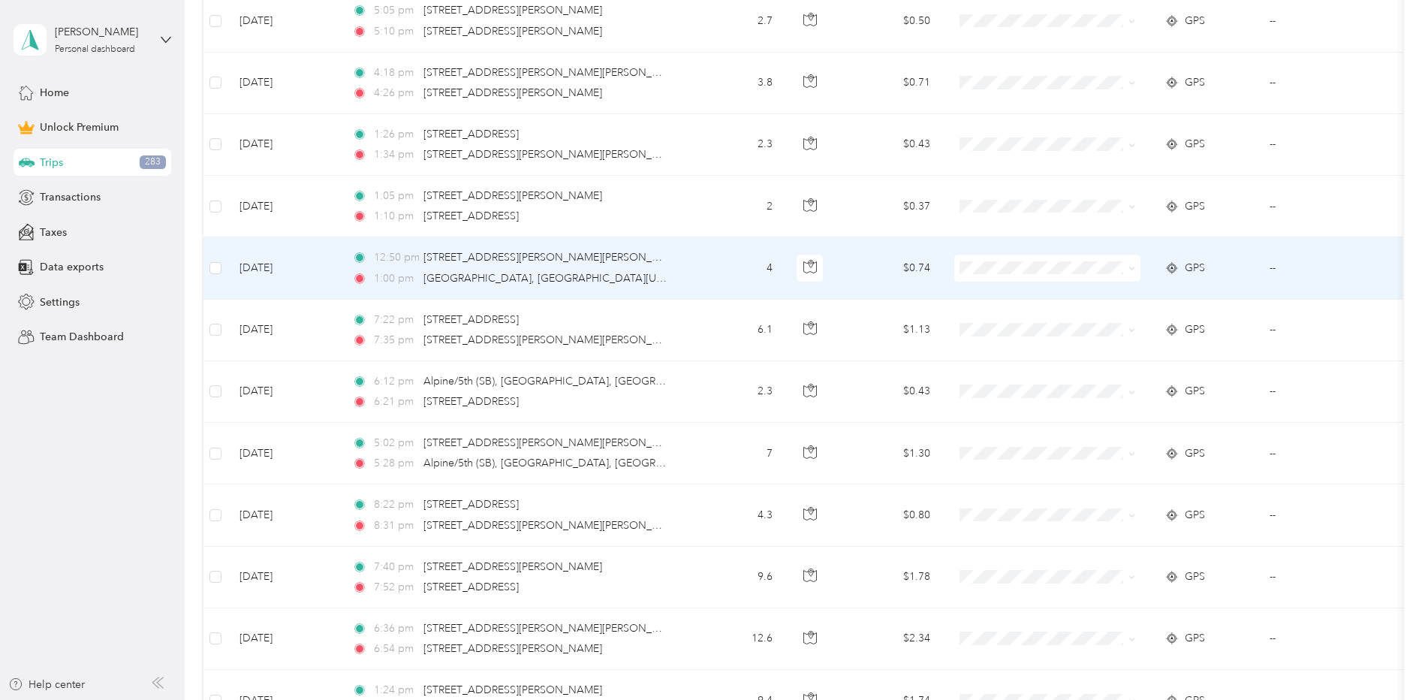
click at [424, 264] on div "12:50 pm [STREET_ADDRESS][PERSON_NAME][PERSON_NAME]" at bounding box center [509, 257] width 315 height 17
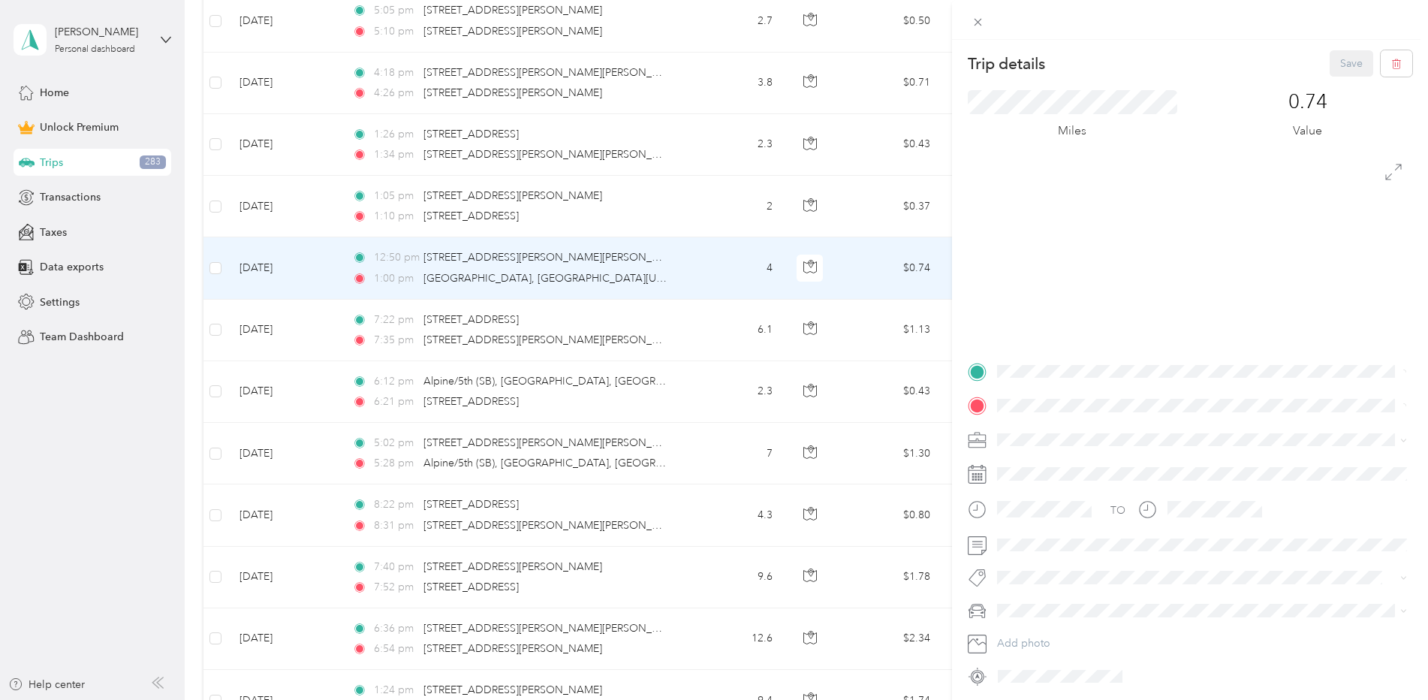
click at [299, 279] on div "Trip details Save This trip cannot be edited because it is either under review,…" at bounding box center [714, 350] width 1428 height 700
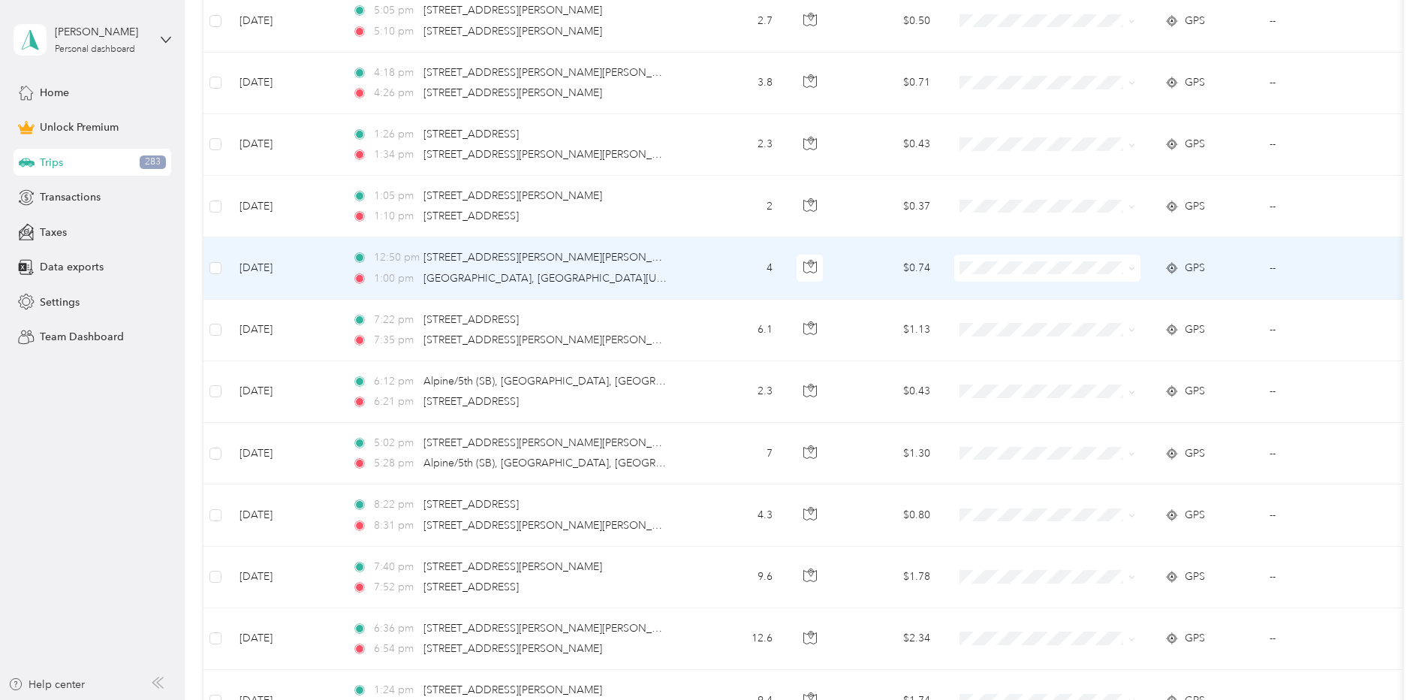
click at [267, 279] on td "[DATE]" at bounding box center [284, 268] width 113 height 62
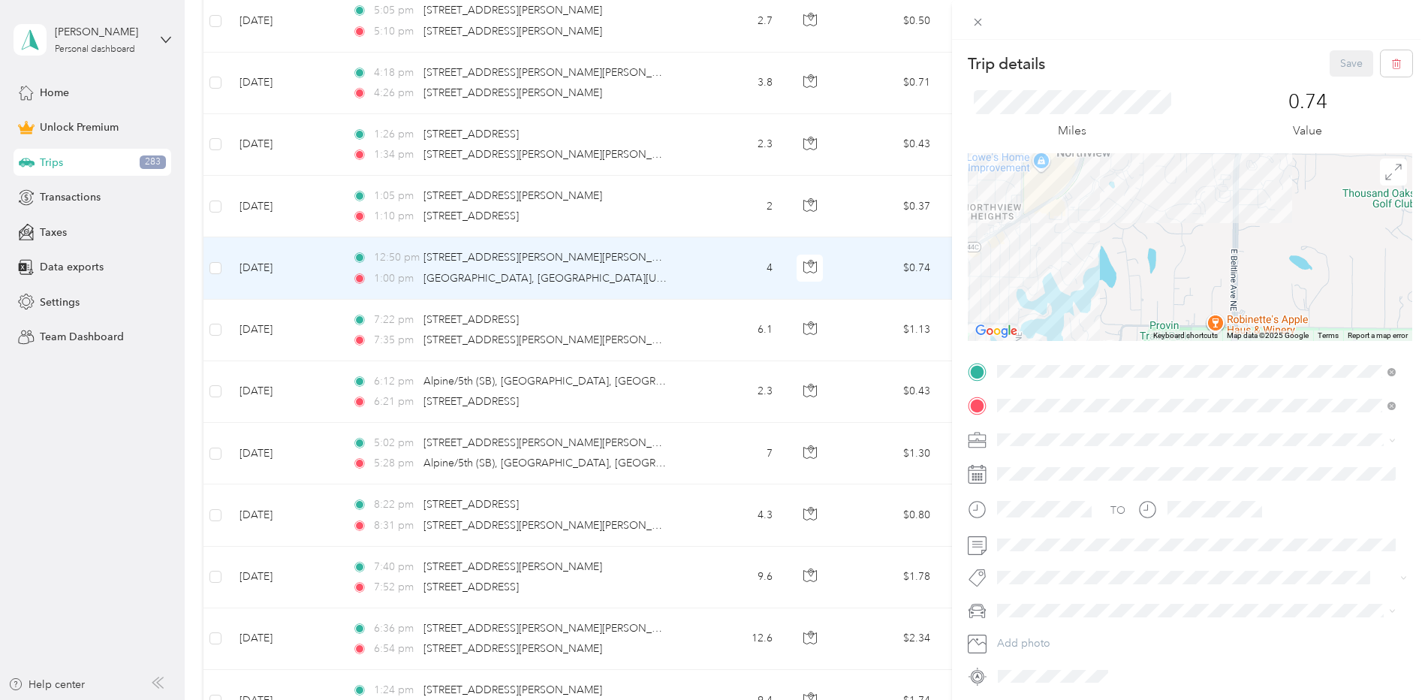
drag, startPoint x: 1206, startPoint y: 221, endPoint x: 1160, endPoint y: 332, distance: 120.2
click at [1163, 321] on div at bounding box center [1190, 247] width 445 height 188
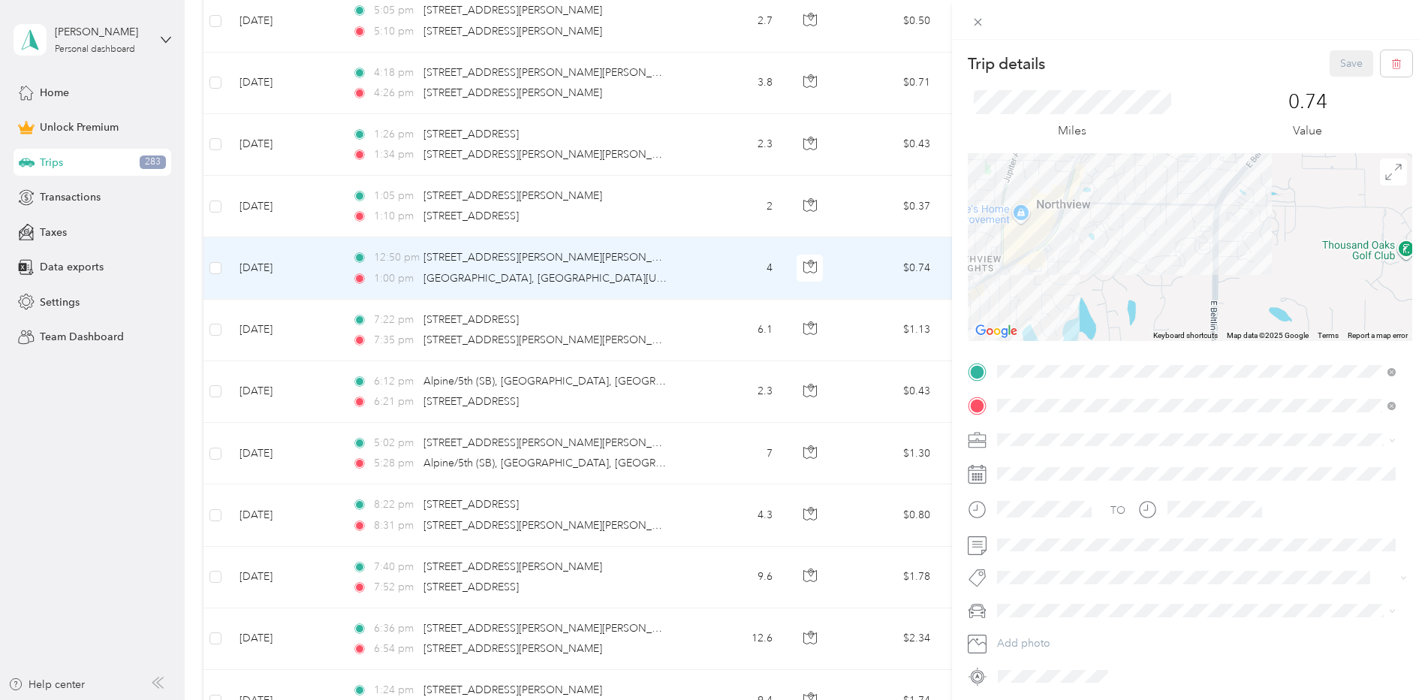
drag, startPoint x: 1191, startPoint y: 225, endPoint x: 1151, endPoint y: 330, distance: 112.0
click at [1154, 323] on div at bounding box center [1190, 247] width 445 height 188
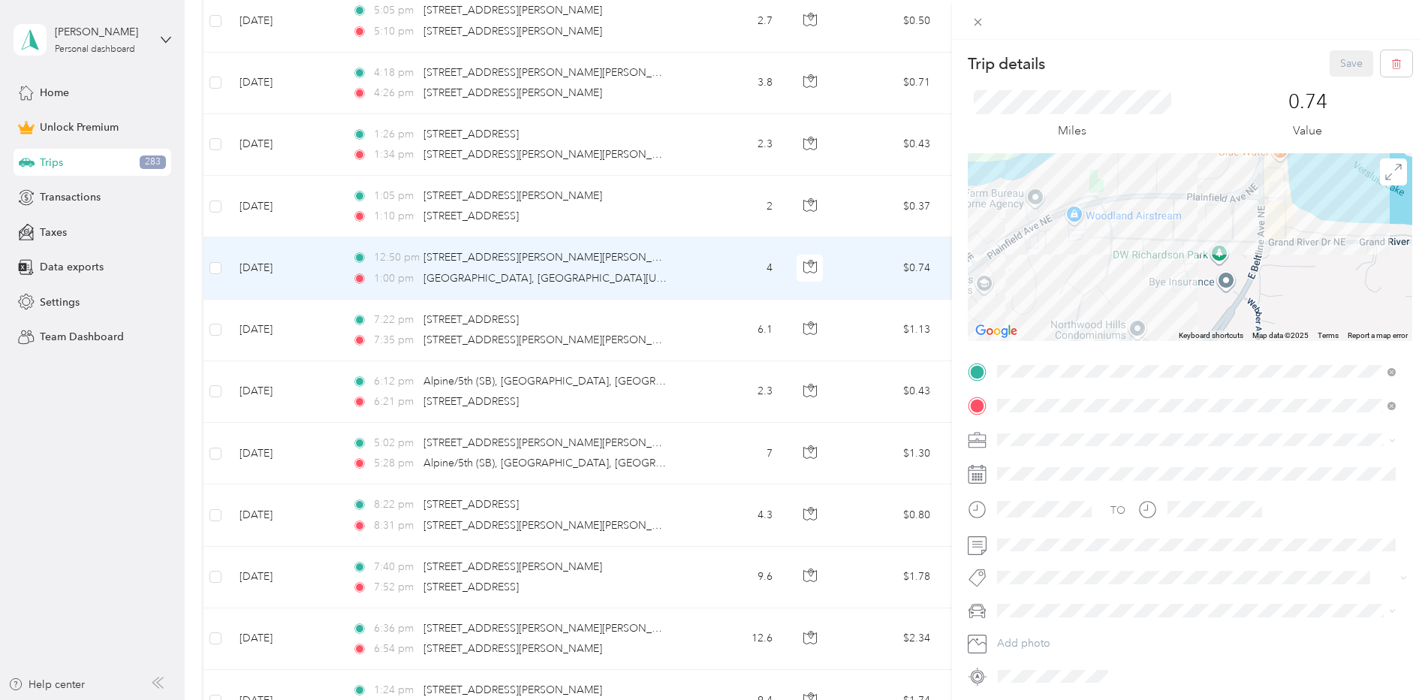
drag, startPoint x: 1232, startPoint y: 252, endPoint x: 1117, endPoint y: 318, distance: 133.6
click at [1130, 317] on div at bounding box center [1190, 247] width 445 height 188
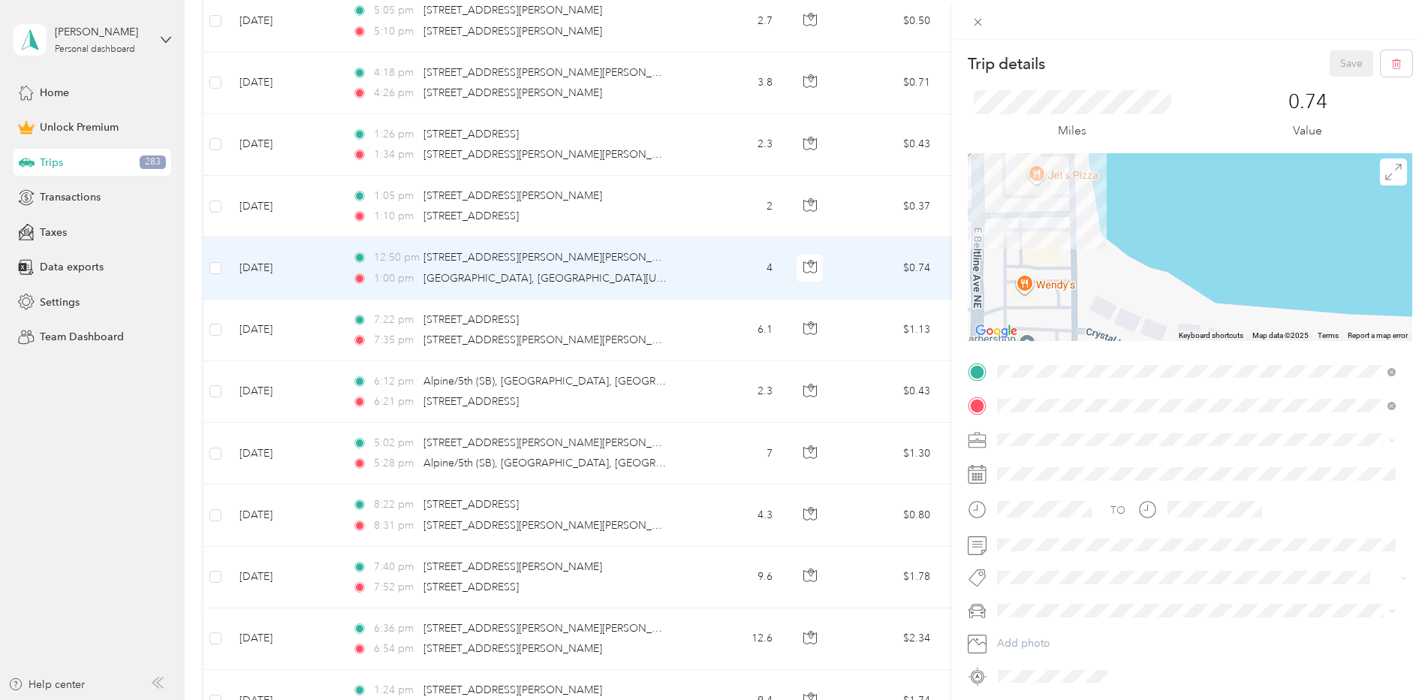
drag, startPoint x: 1042, startPoint y: 276, endPoint x: 1082, endPoint y: 286, distance: 41.0
click at [1082, 286] on div at bounding box center [1190, 247] width 445 height 188
click at [264, 202] on div "Trip details Save This trip cannot be edited because it is either under review,…" at bounding box center [714, 350] width 1428 height 700
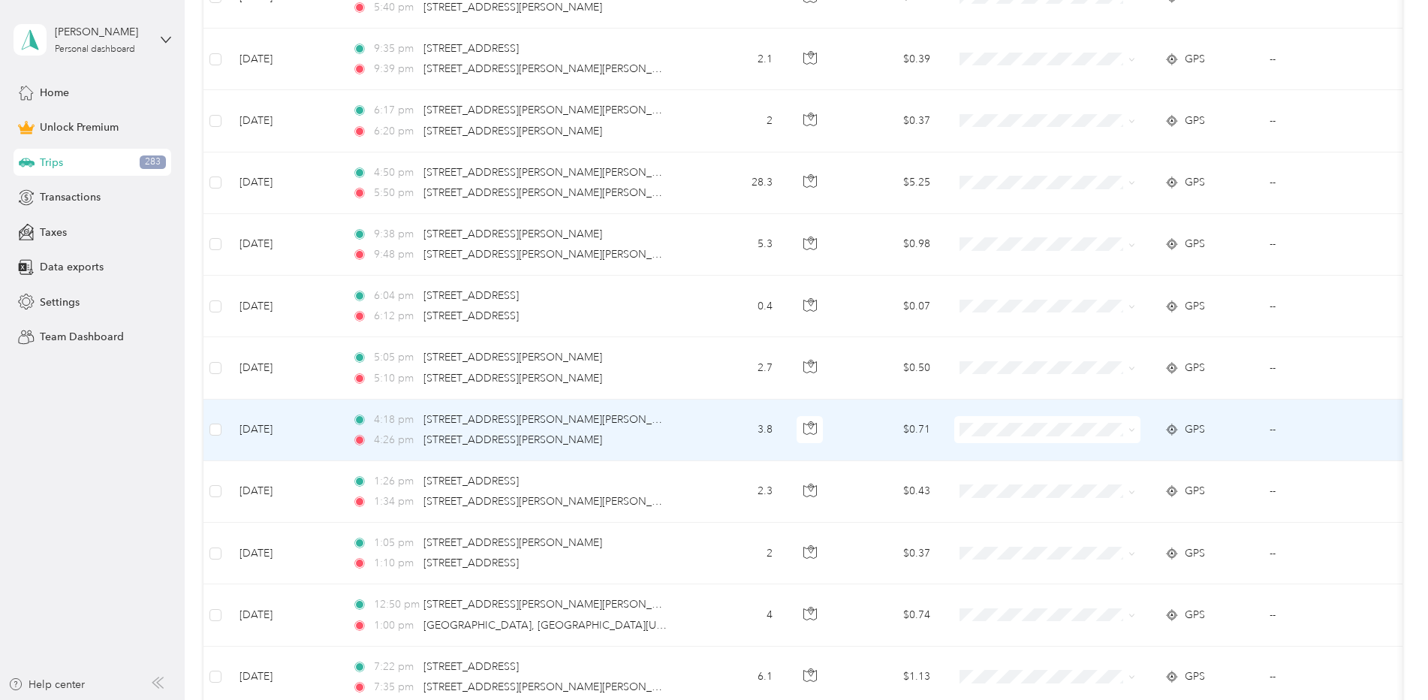
scroll to position [6236, 0]
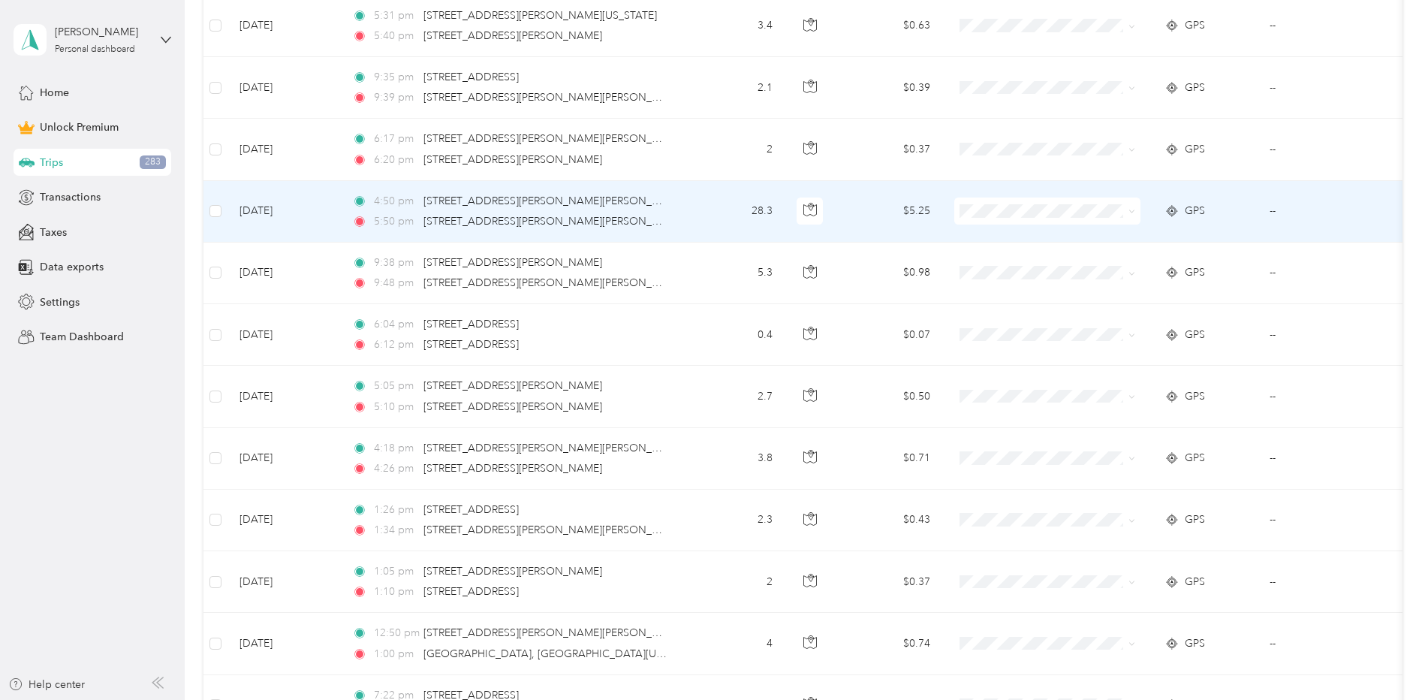
click at [253, 213] on td "[DATE]" at bounding box center [284, 212] width 113 height 62
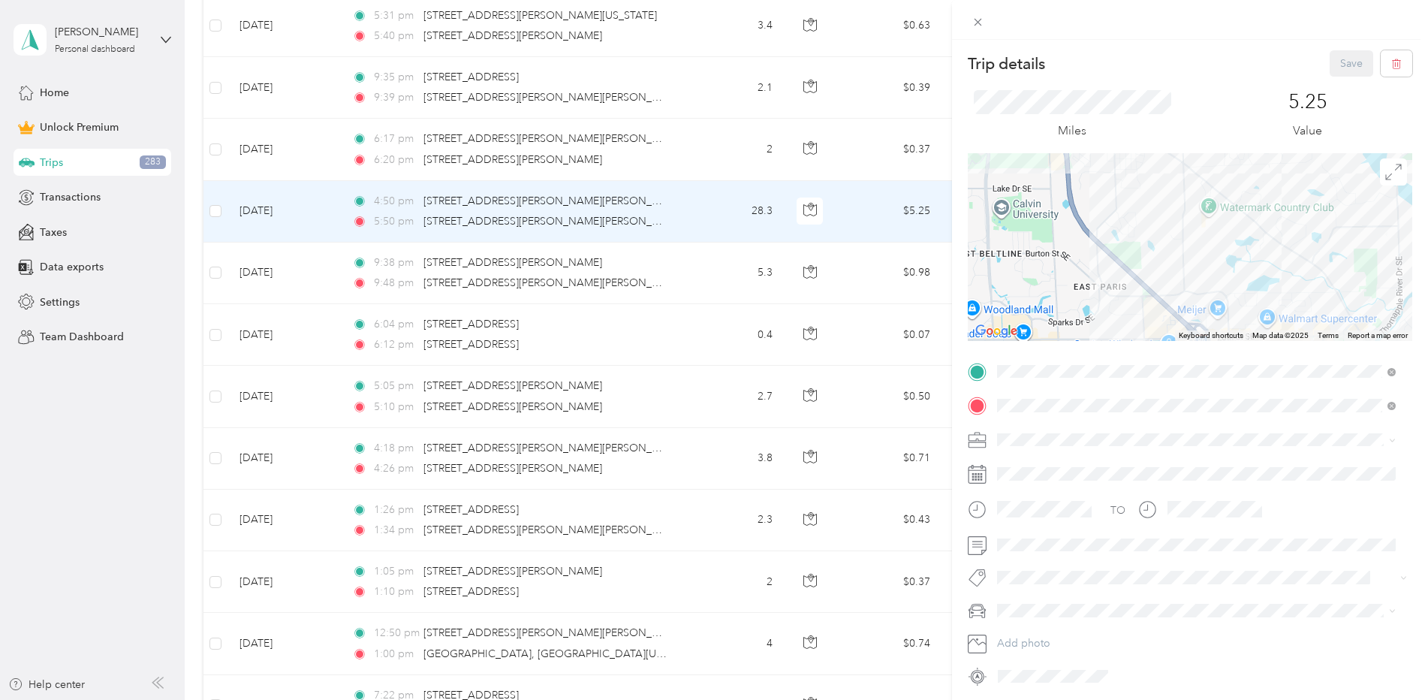
drag, startPoint x: 1310, startPoint y: 234, endPoint x: 1197, endPoint y: 198, distance: 118.3
click at [1197, 198] on div at bounding box center [1190, 247] width 445 height 188
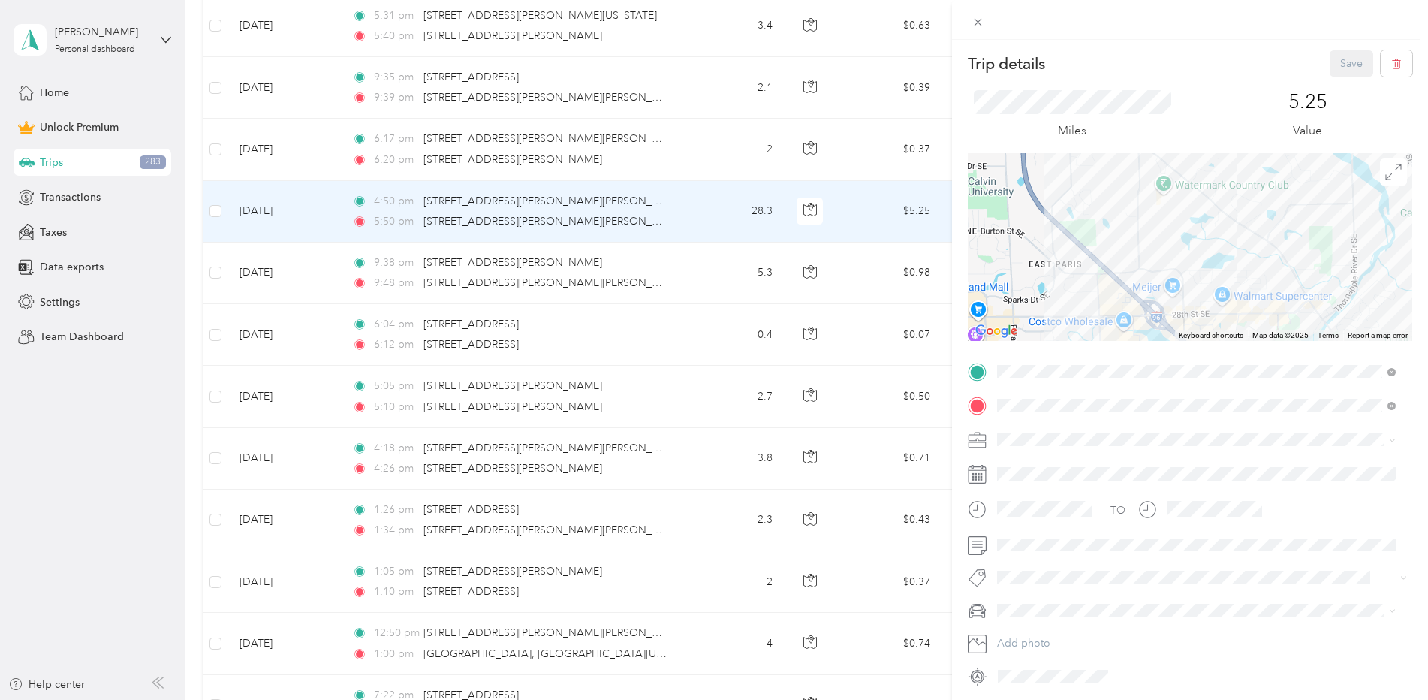
drag, startPoint x: 1304, startPoint y: 270, endPoint x: 1230, endPoint y: 181, distance: 115.7
click at [1240, 191] on div at bounding box center [1190, 247] width 445 height 188
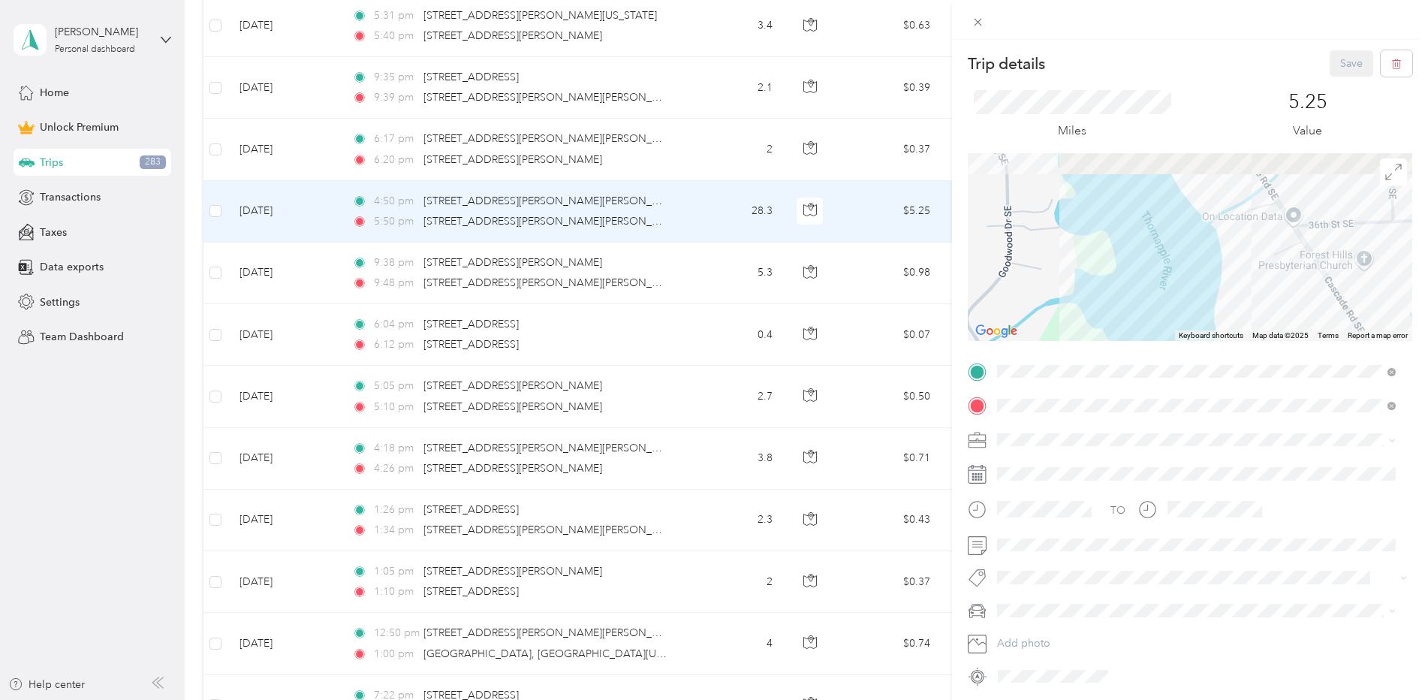
drag, startPoint x: 1256, startPoint y: 230, endPoint x: 1232, endPoint y: 309, distance: 83.2
click at [1232, 309] on div at bounding box center [1190, 247] width 445 height 188
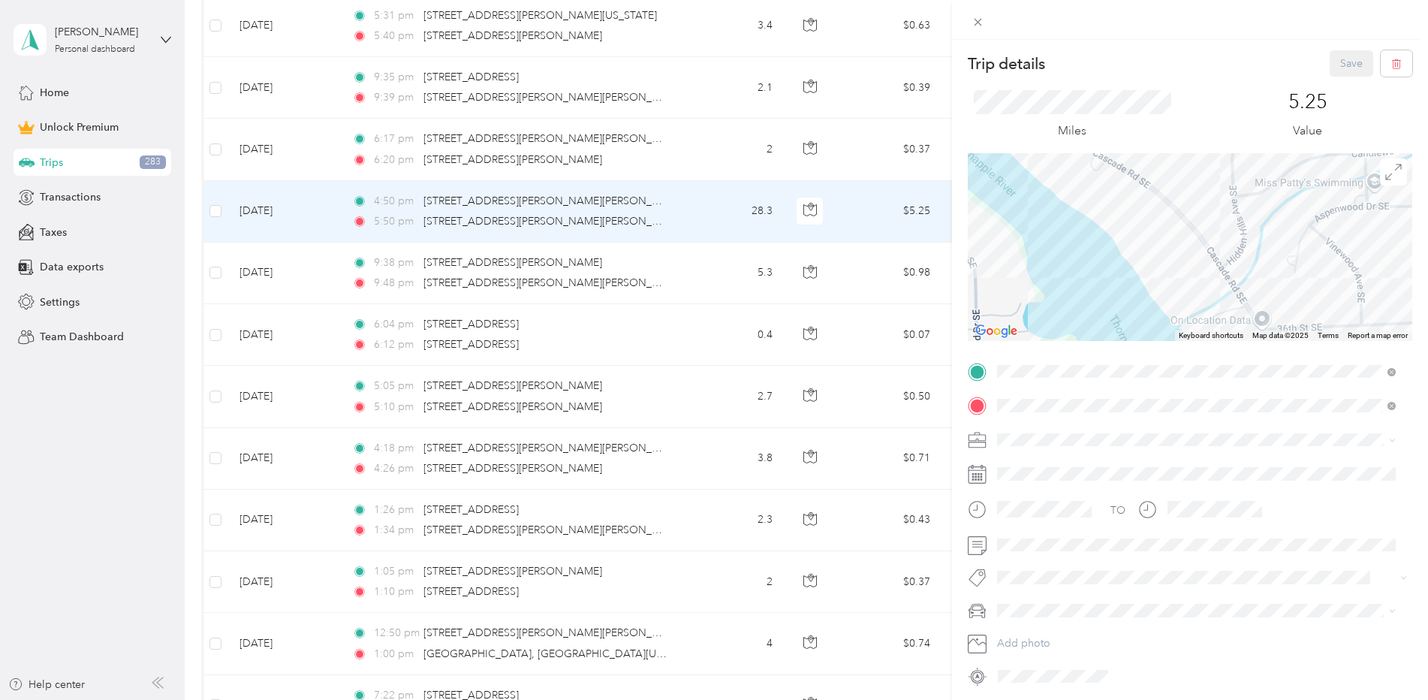
drag, startPoint x: 1231, startPoint y: 256, endPoint x: 1222, endPoint y: 300, distance: 45.2
click at [1222, 300] on div at bounding box center [1190, 247] width 445 height 188
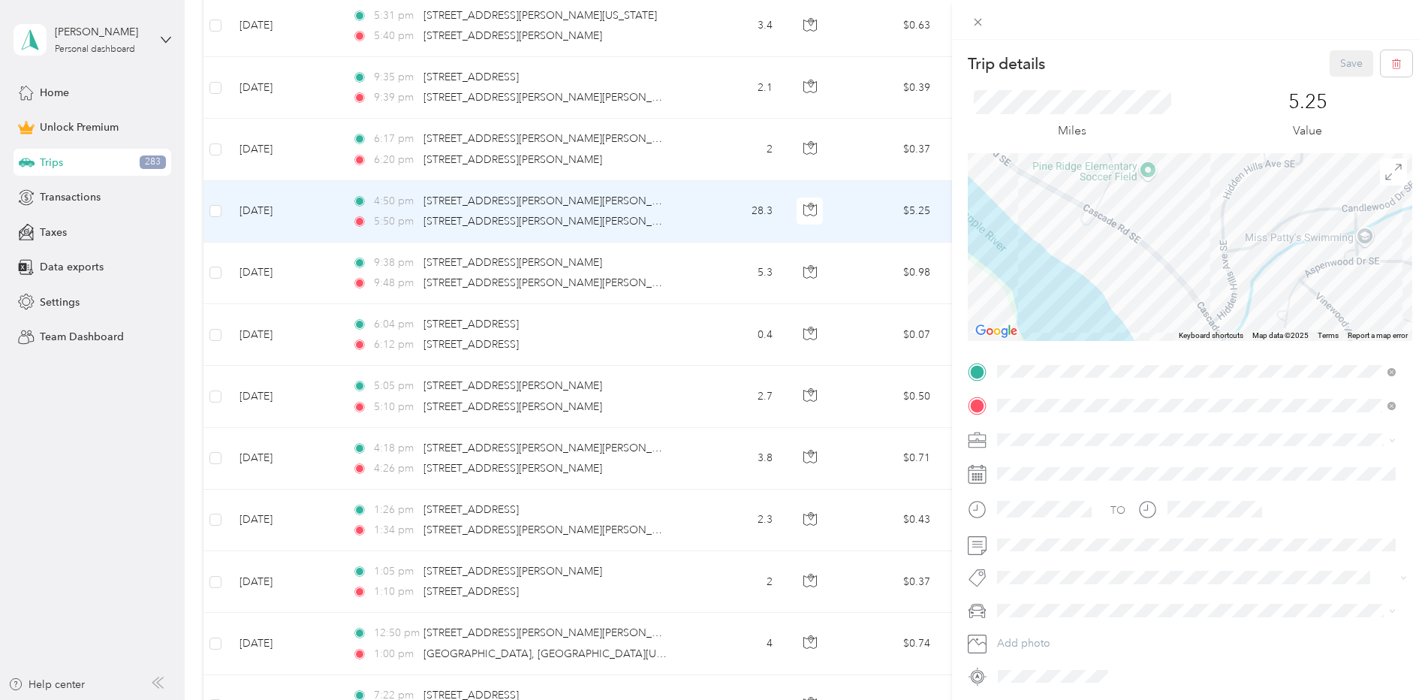
drag, startPoint x: 1234, startPoint y: 244, endPoint x: 1222, endPoint y: 306, distance: 63.5
click at [1223, 303] on div at bounding box center [1190, 247] width 445 height 188
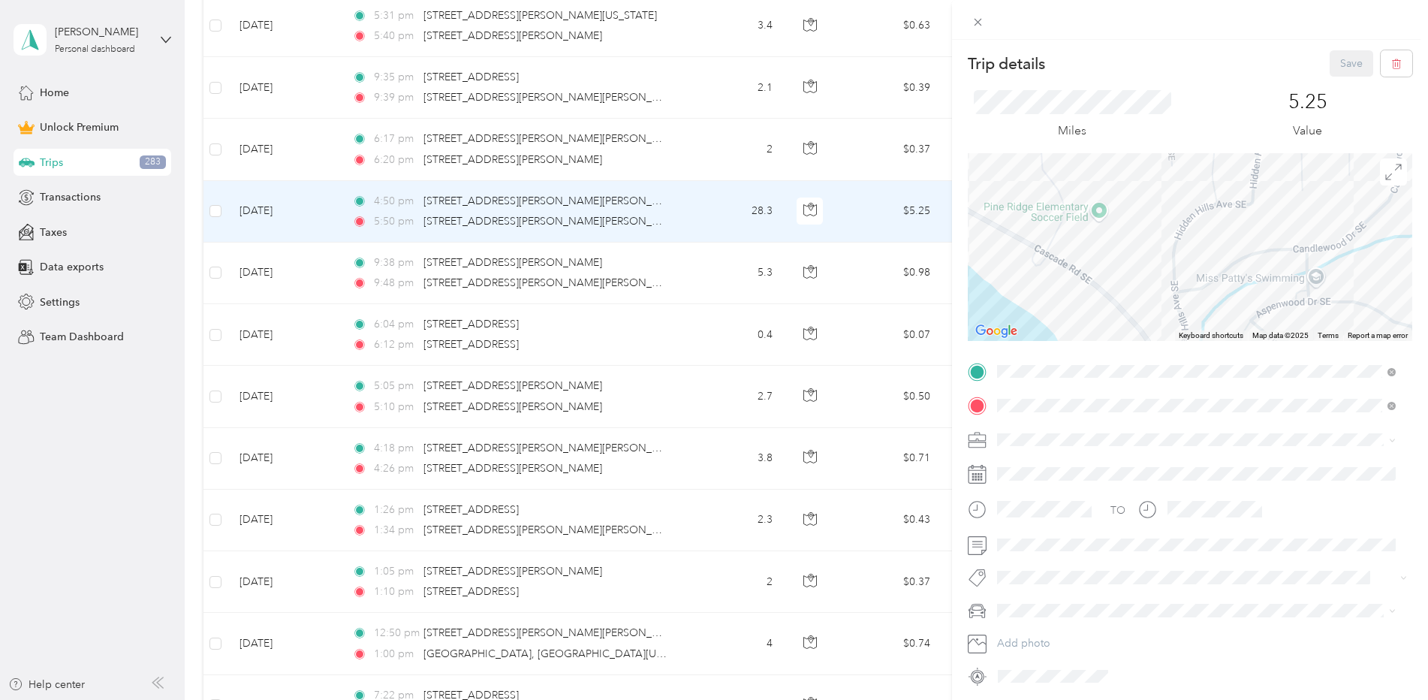
drag, startPoint x: 1247, startPoint y: 276, endPoint x: 1190, endPoint y: 208, distance: 89.5
click at [1190, 208] on div at bounding box center [1190, 247] width 445 height 188
click at [315, 224] on div "Trip details Save This trip cannot be edited because it is either under review,…" at bounding box center [714, 350] width 1428 height 700
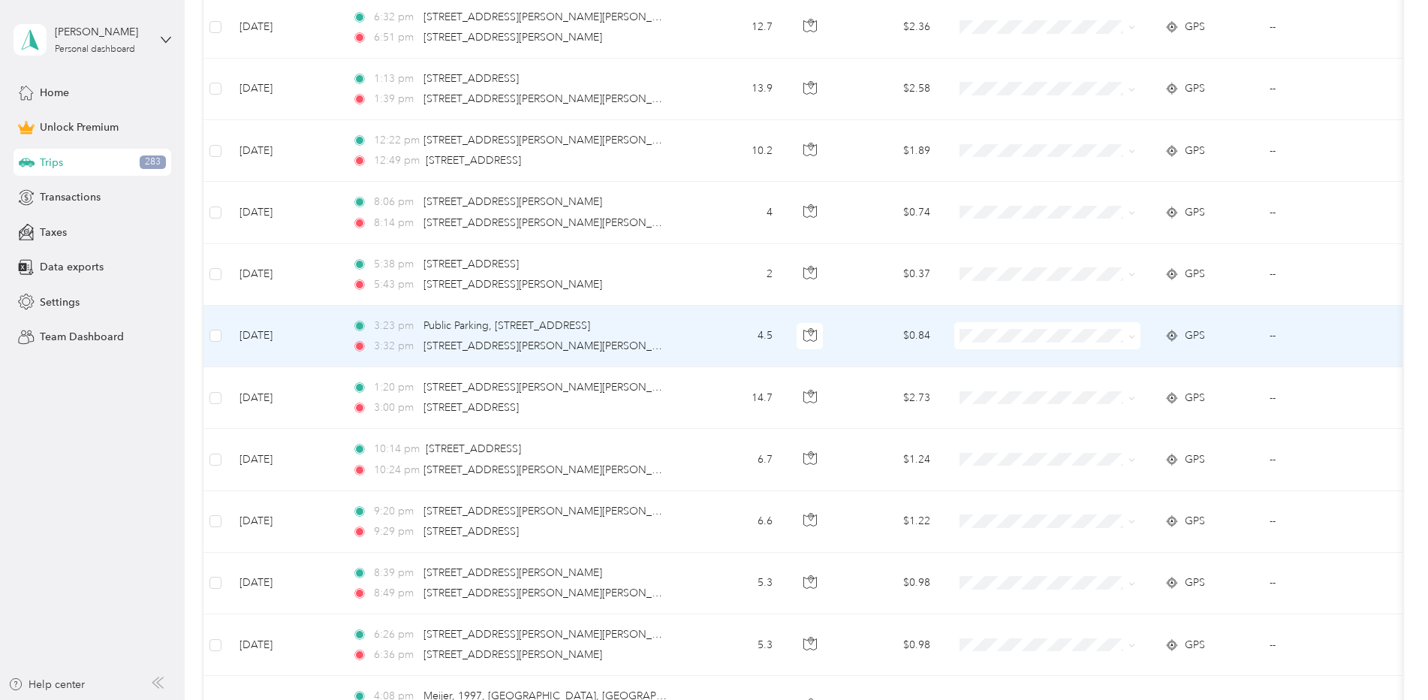
scroll to position [5109, 0]
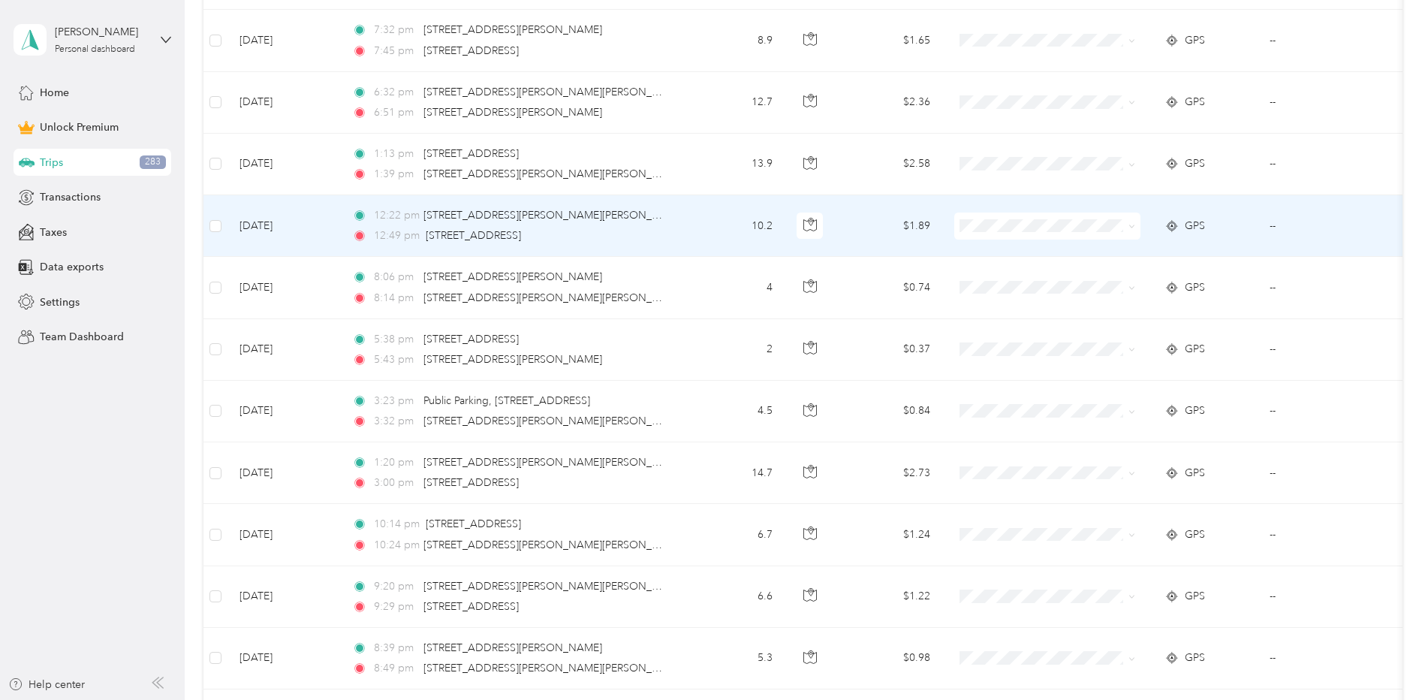
click at [316, 239] on td "[DATE]" at bounding box center [284, 226] width 113 height 62
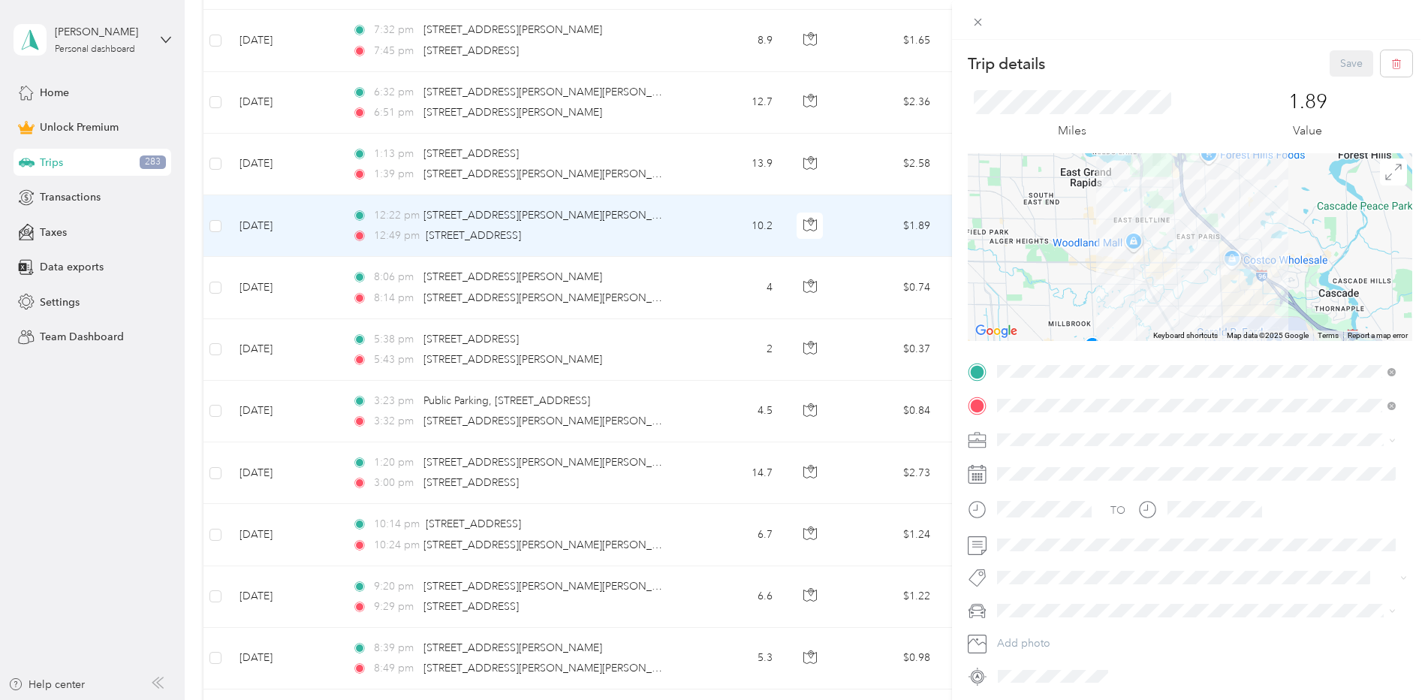
drag, startPoint x: 1199, startPoint y: 285, endPoint x: 1132, endPoint y: 207, distance: 103.3
click at [1137, 217] on div at bounding box center [1190, 247] width 445 height 188
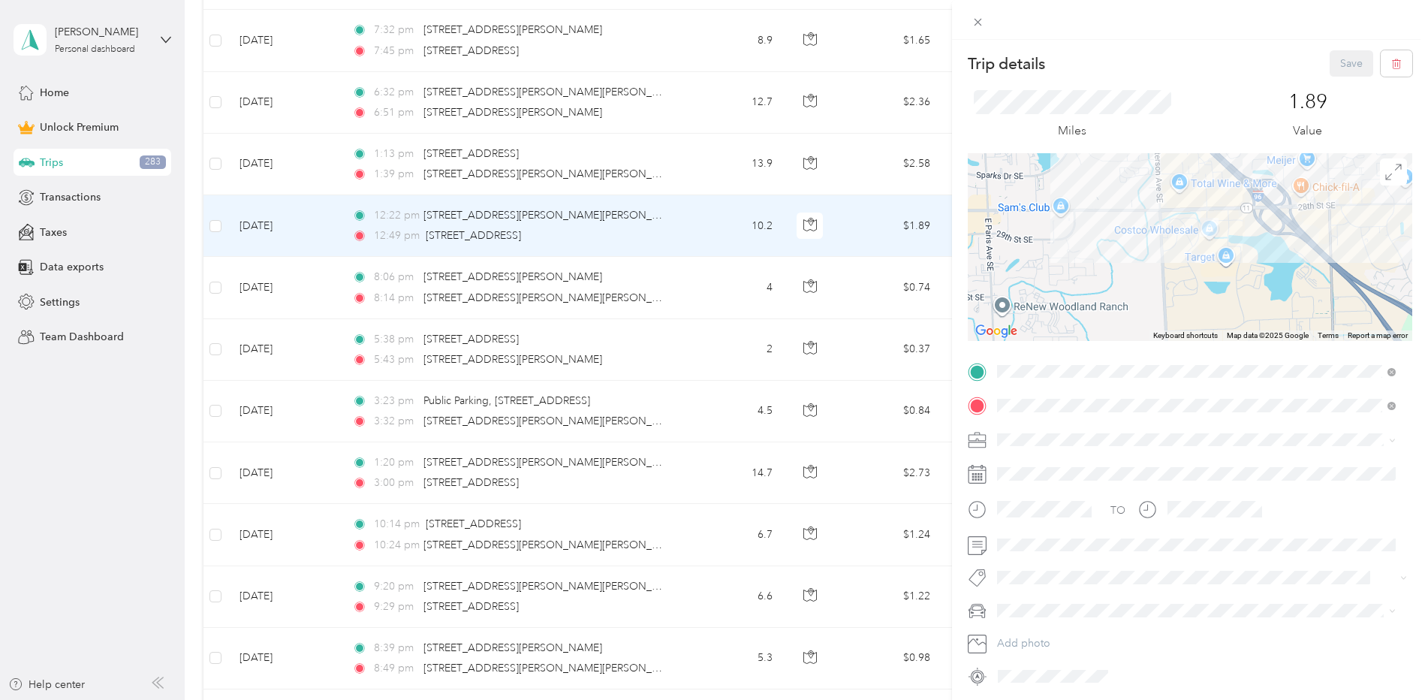
drag, startPoint x: 1207, startPoint y: 246, endPoint x: 1139, endPoint y: 295, distance: 84.4
click at [1139, 295] on div at bounding box center [1190, 247] width 445 height 188
click at [321, 238] on div "Trip details Save This trip cannot be edited because it is either under review,…" at bounding box center [714, 350] width 1428 height 700
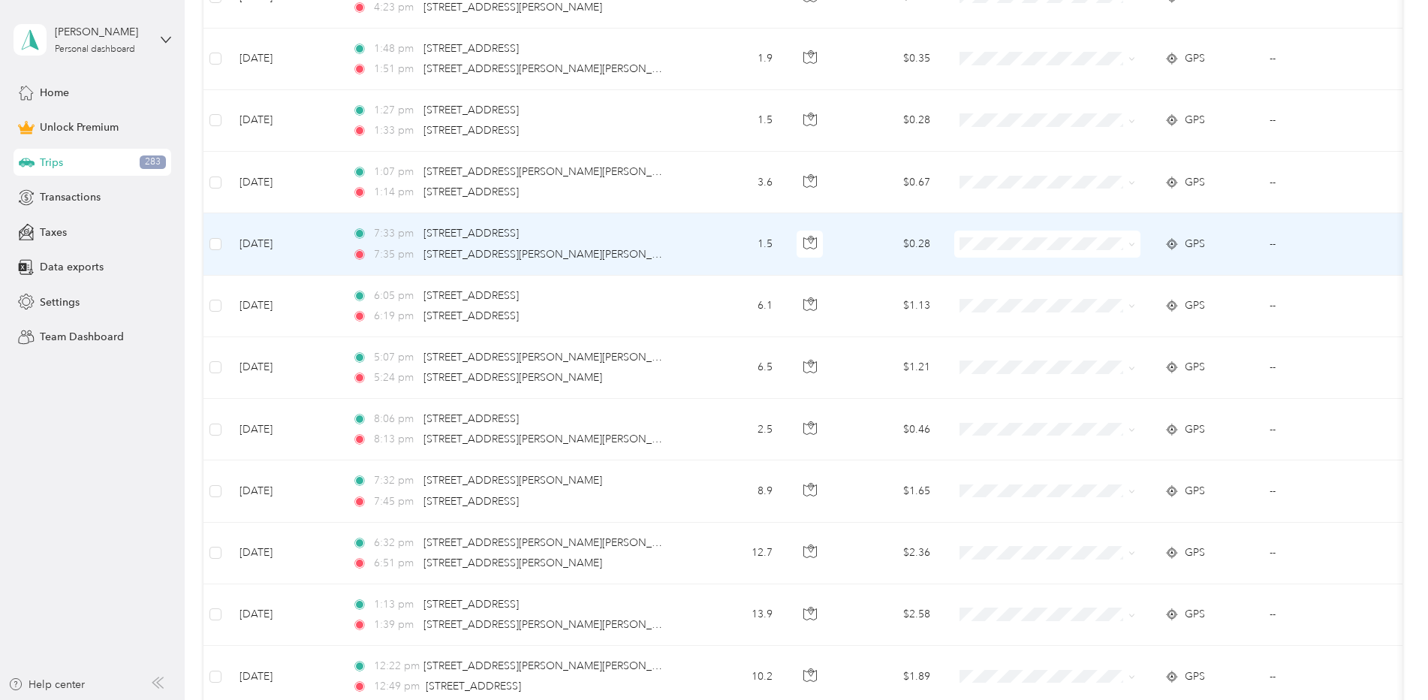
scroll to position [4583, 0]
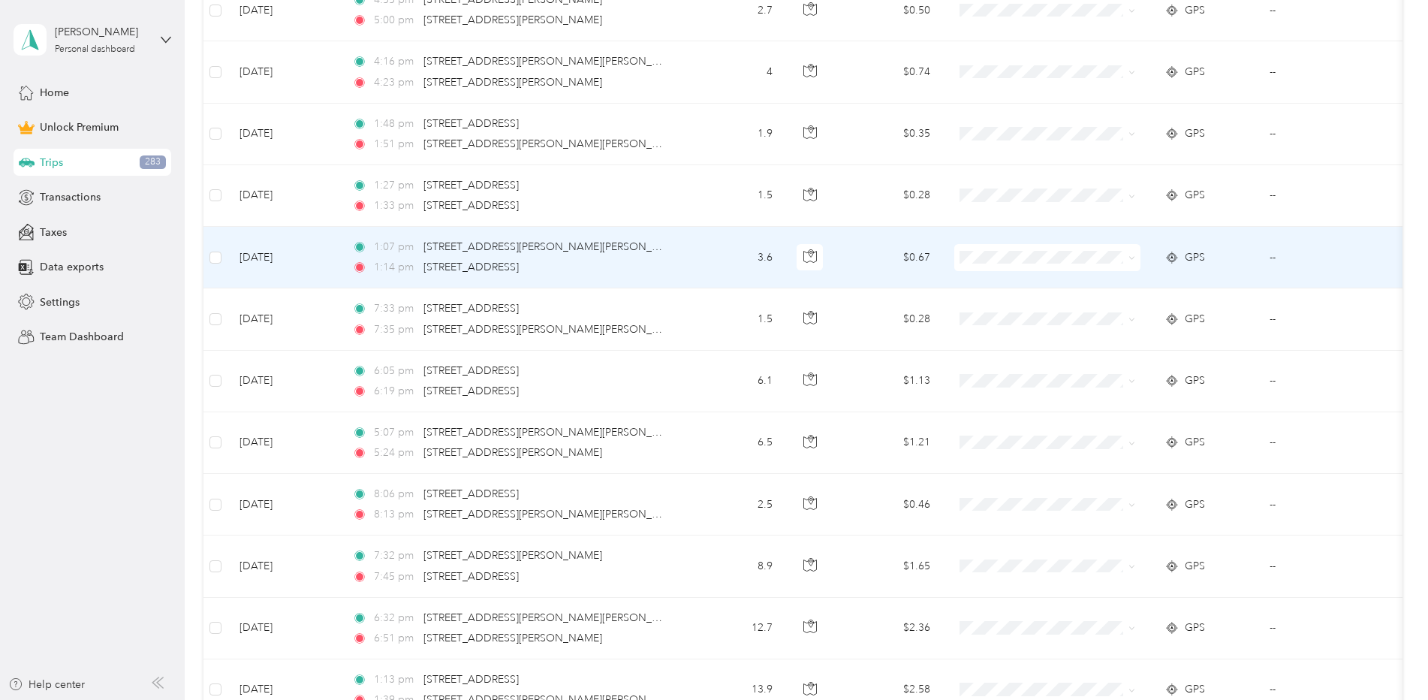
click at [308, 255] on td "[DATE]" at bounding box center [284, 258] width 113 height 62
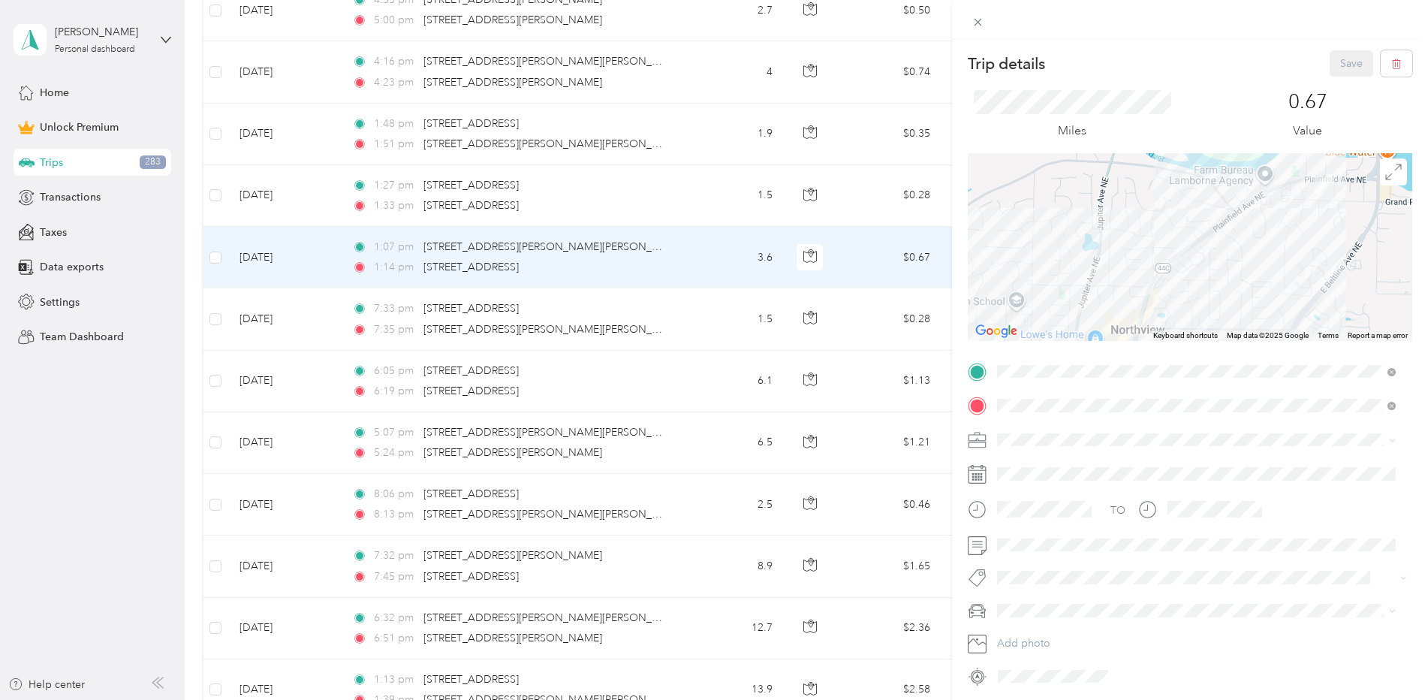
drag, startPoint x: 1188, startPoint y: 210, endPoint x: 1147, endPoint y: 244, distance: 53.8
click at [1142, 245] on div at bounding box center [1190, 247] width 445 height 188
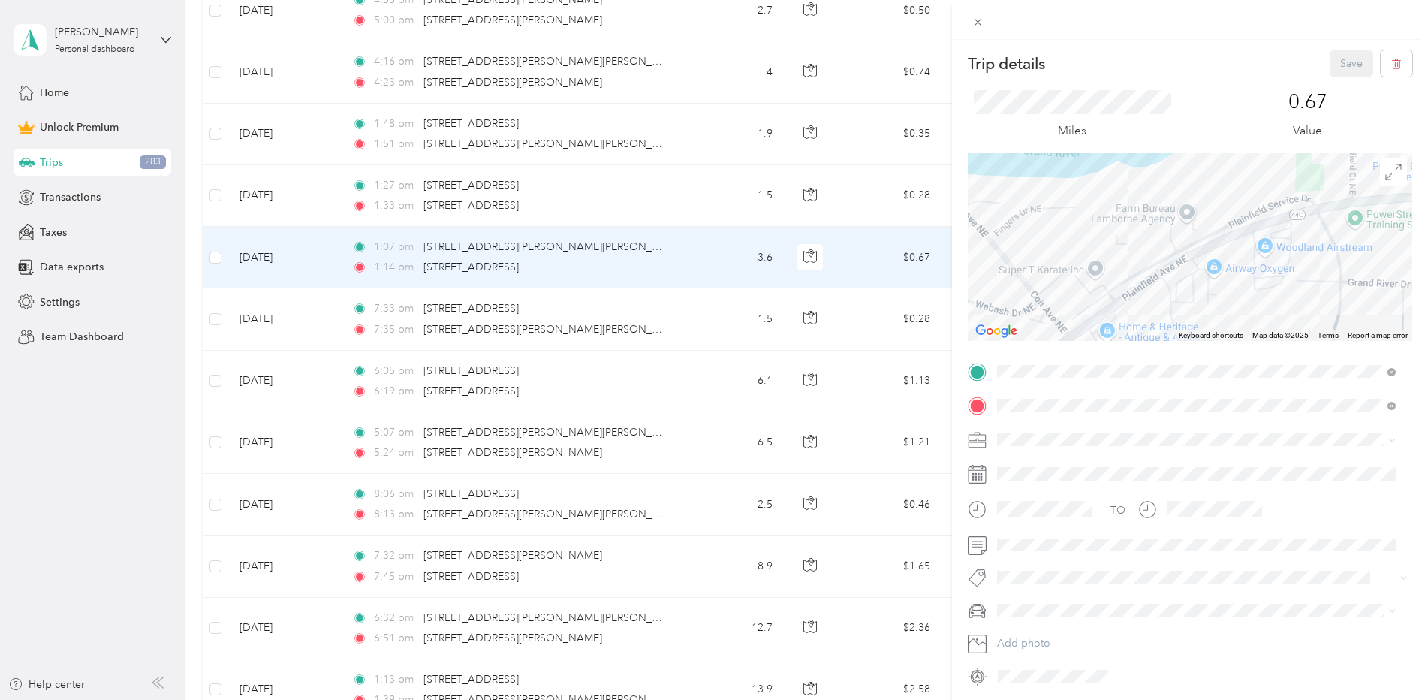
drag, startPoint x: 1214, startPoint y: 210, endPoint x: 1044, endPoint y: 213, distance: 169.8
click at [1045, 213] on div at bounding box center [1190, 247] width 445 height 188
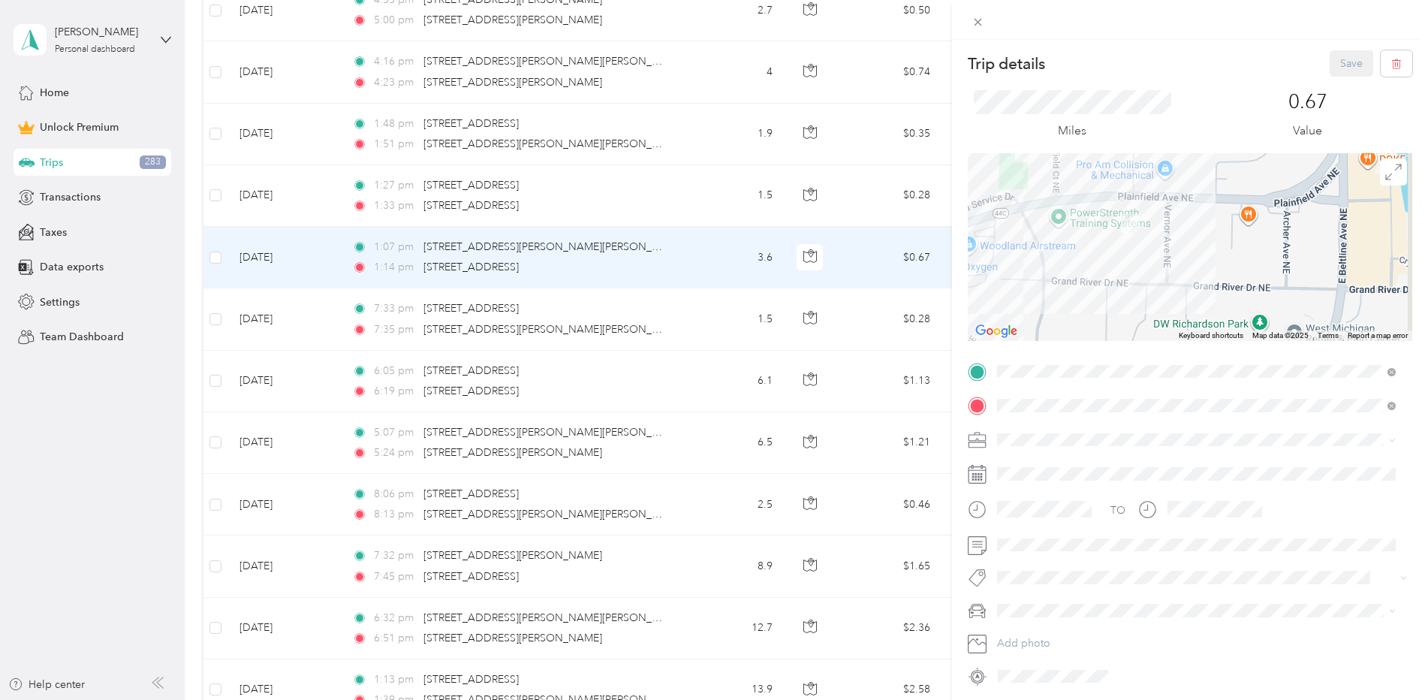
click at [1049, 213] on div at bounding box center [1190, 247] width 445 height 188
click at [976, 19] on icon at bounding box center [979, 23] width 8 height 8
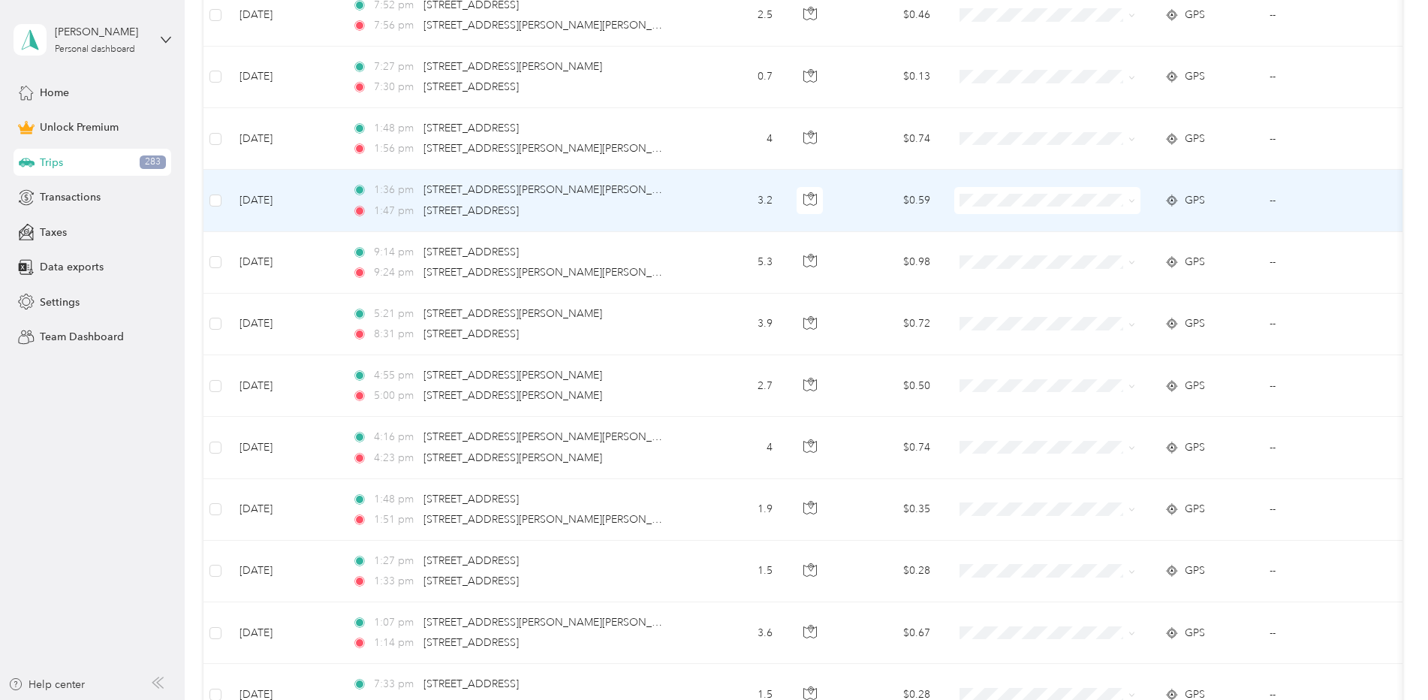
scroll to position [4133, 0]
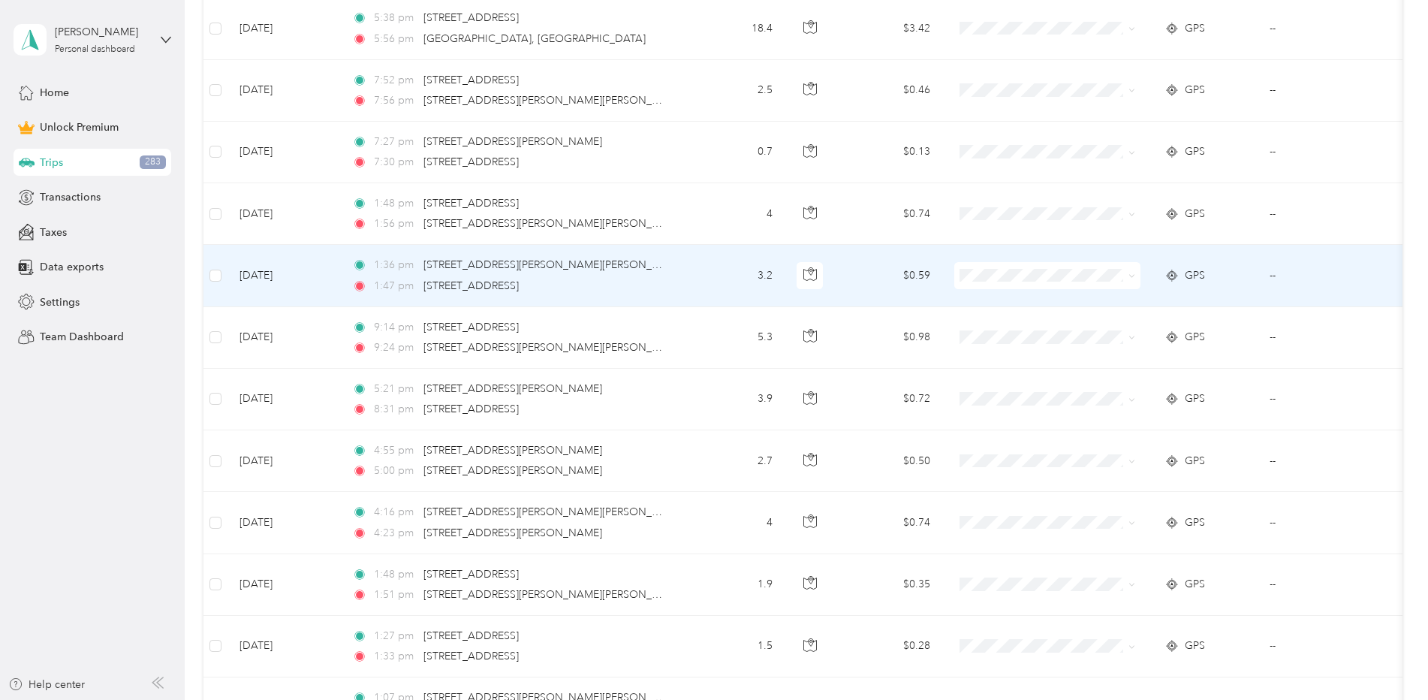
click at [329, 278] on td "[DATE]" at bounding box center [284, 276] width 113 height 62
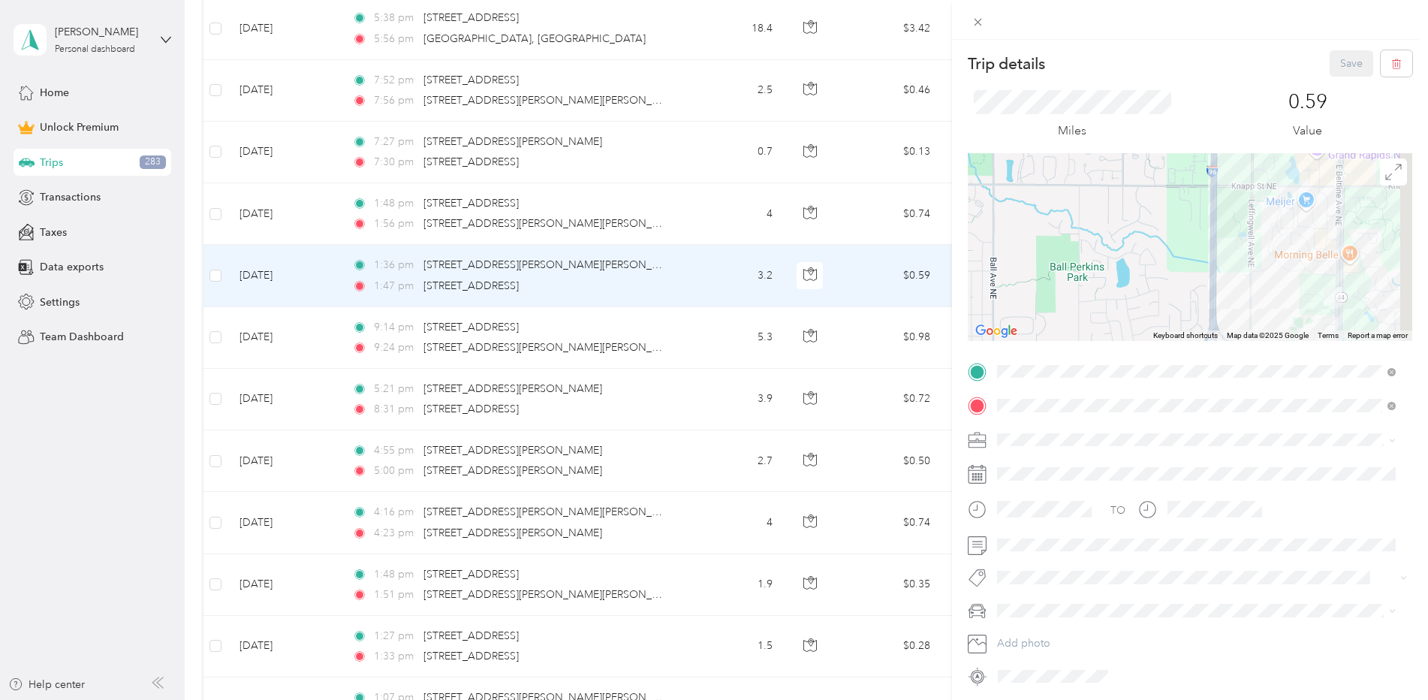
drag, startPoint x: 1238, startPoint y: 273, endPoint x: 1130, endPoint y: 227, distance: 118.1
click at [1137, 231] on div at bounding box center [1190, 247] width 445 height 188
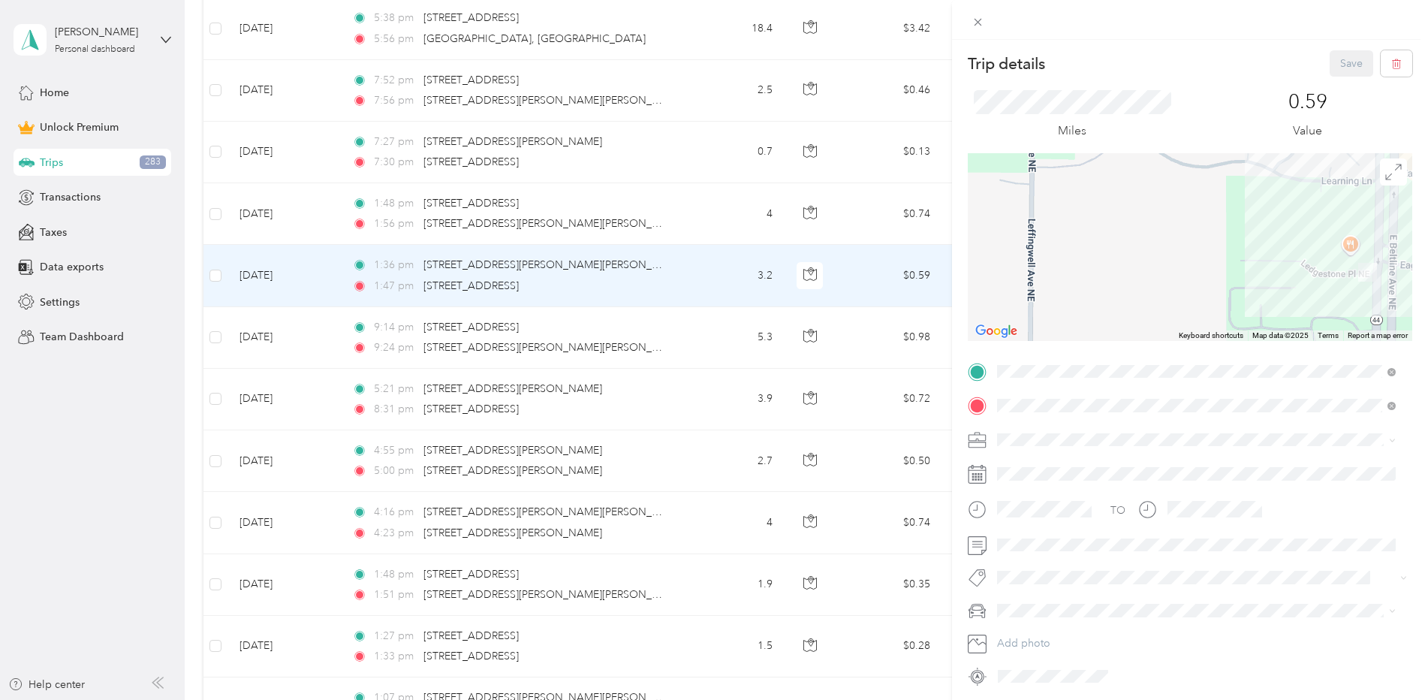
drag, startPoint x: 1282, startPoint y: 274, endPoint x: 1184, endPoint y: 226, distance: 109.5
click at [1185, 226] on div at bounding box center [1190, 247] width 445 height 188
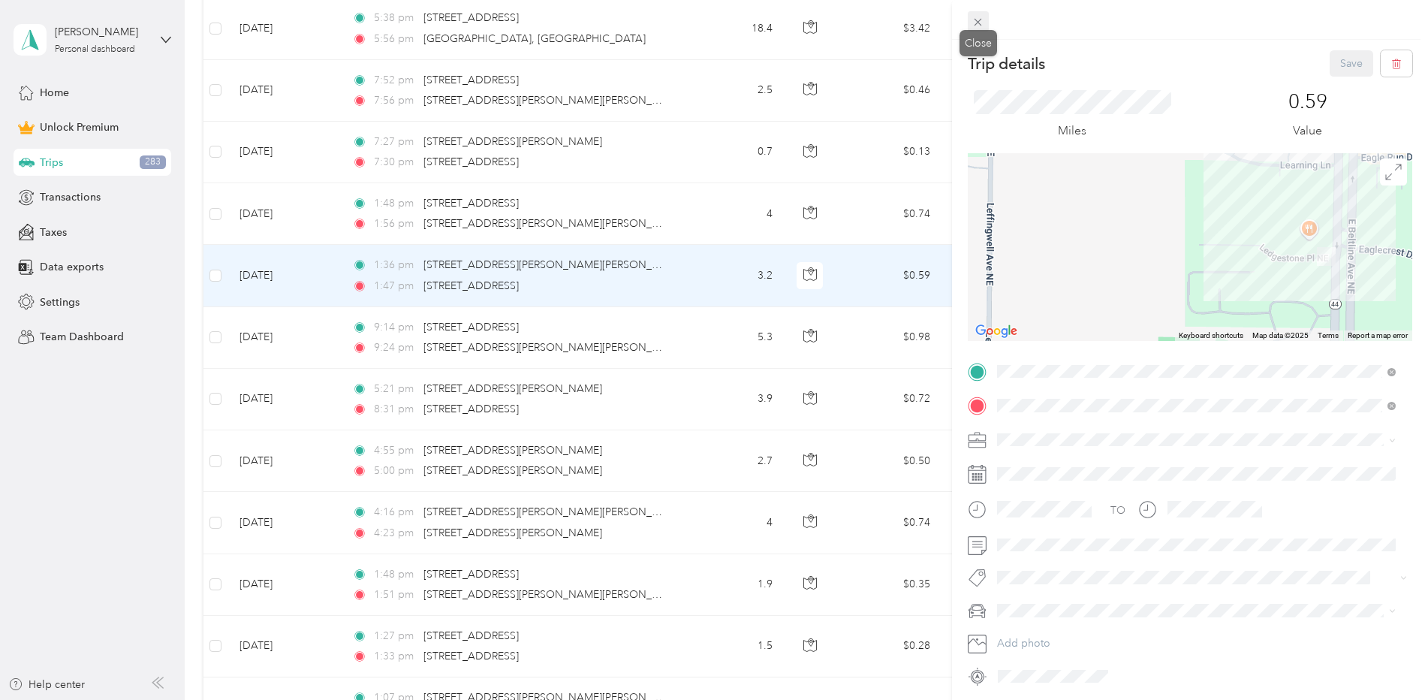
click at [980, 20] on icon at bounding box center [978, 22] width 13 height 13
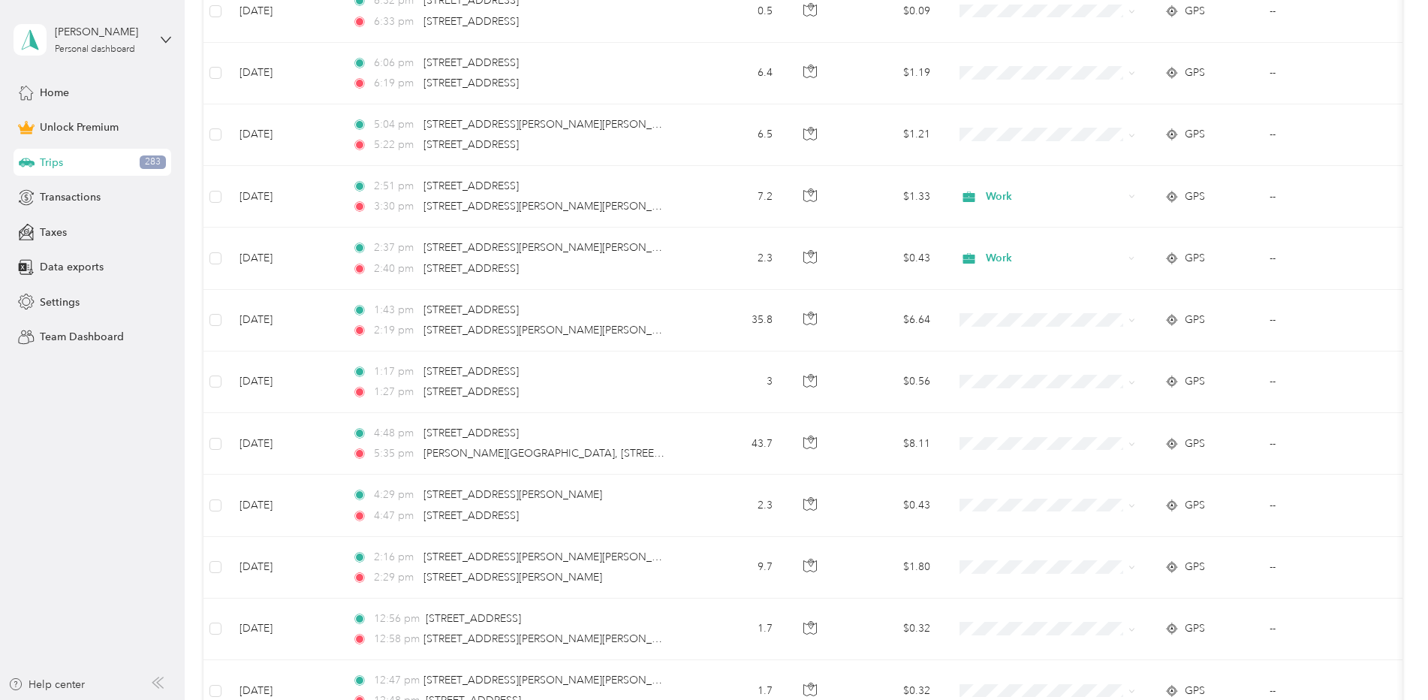
scroll to position [1429, 0]
